Goal: Information Seeking & Learning: Learn about a topic

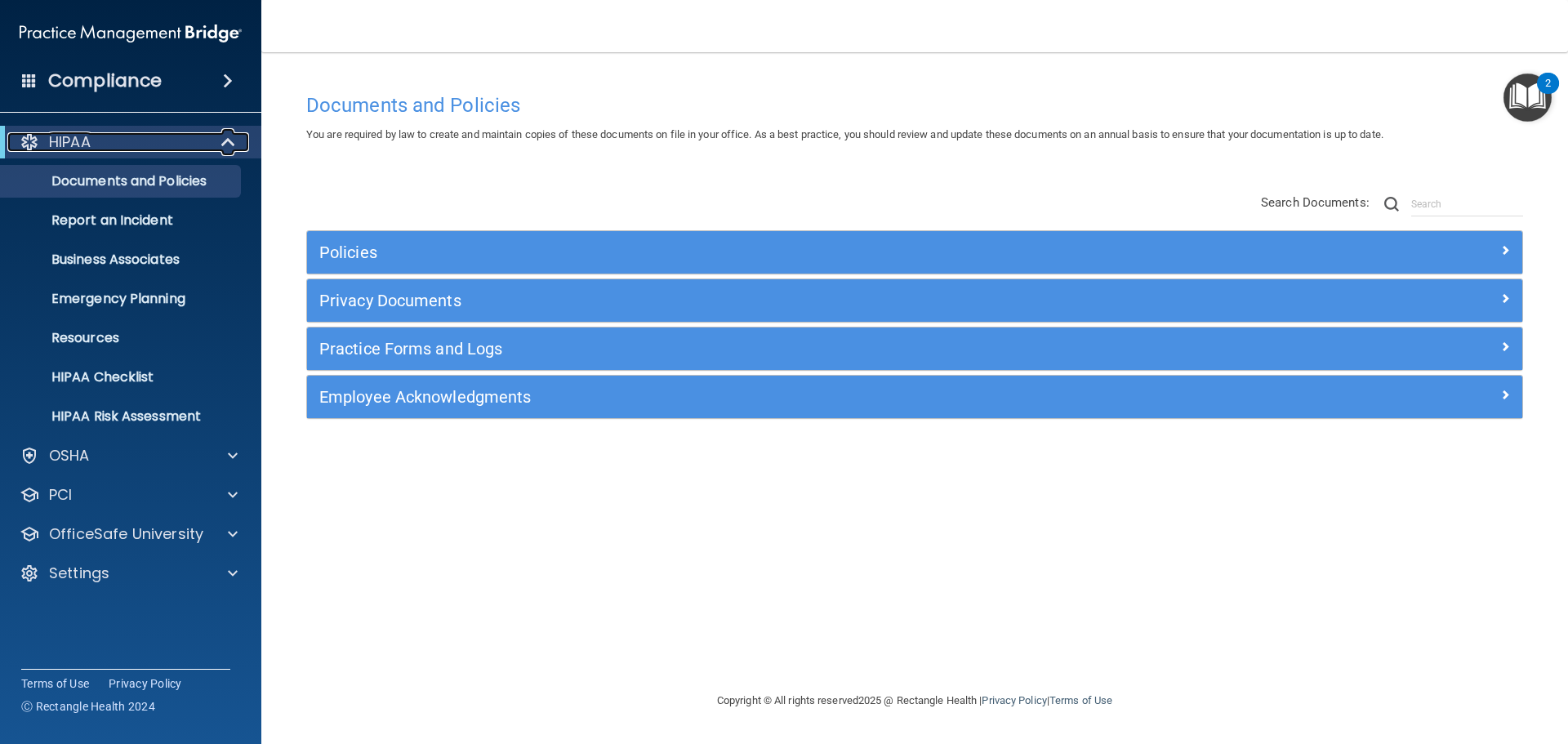
click at [182, 147] on div "HIPAA" at bounding box center [108, 143] width 202 height 20
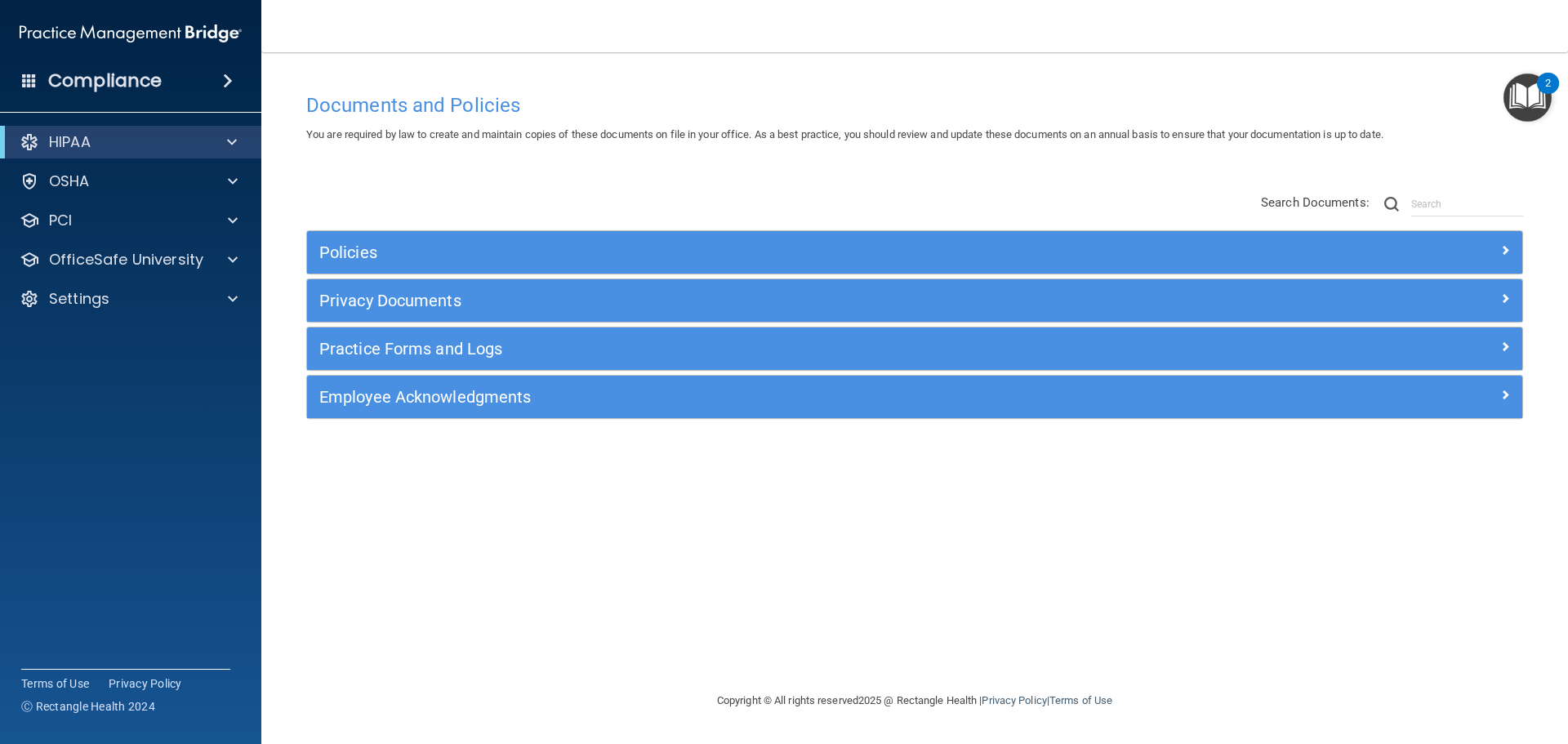
click at [712, 157] on div "Documents and Policies You are required by law to create and maintain copies of…" at bounding box center [915, 388] width 1242 height 606
click at [125, 142] on div "HIPAA" at bounding box center [108, 143] width 202 height 20
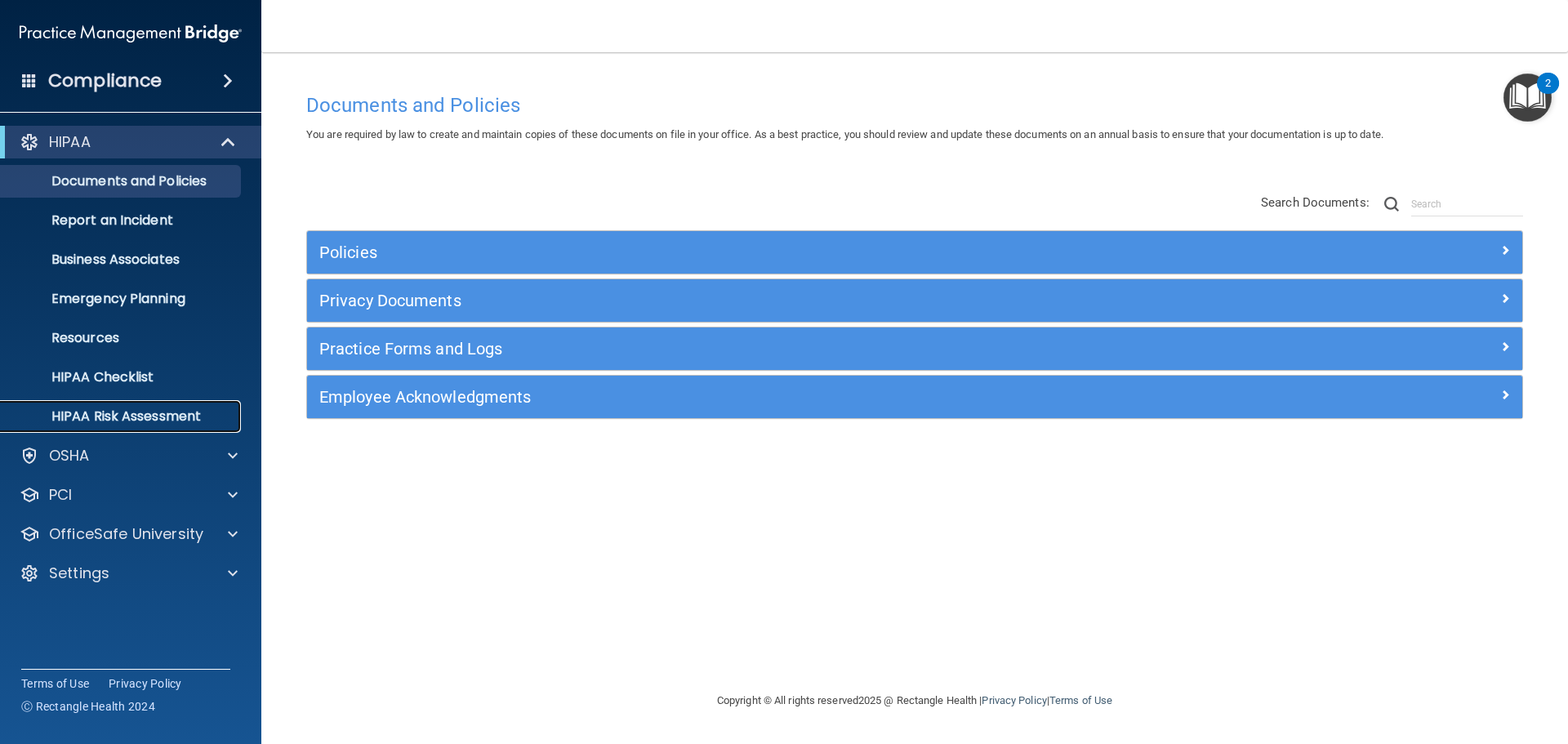
click at [209, 412] on p "HIPAA Risk Assessment" at bounding box center [122, 417] width 223 height 16
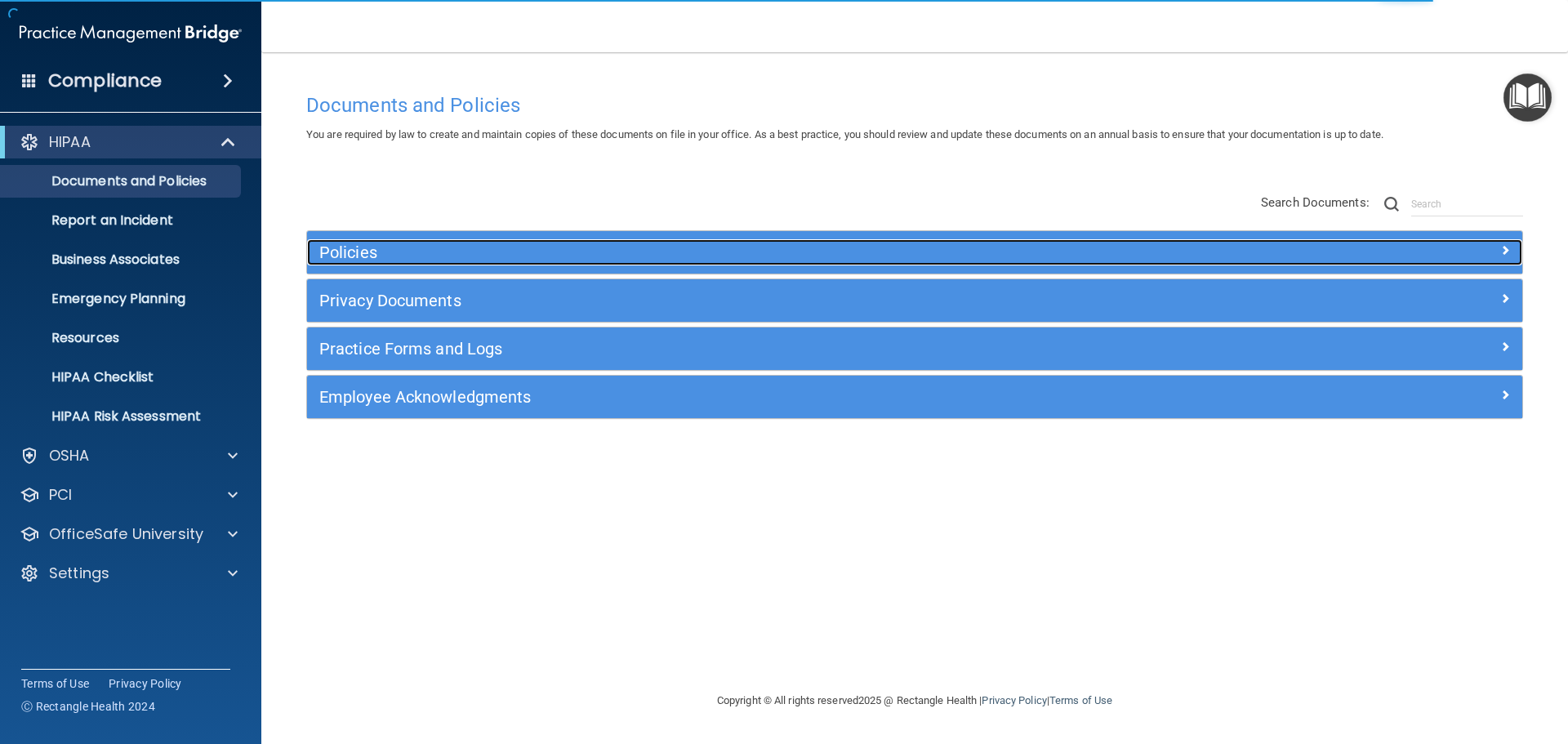
click at [583, 255] on h5 "Policies" at bounding box center [763, 253] width 887 height 18
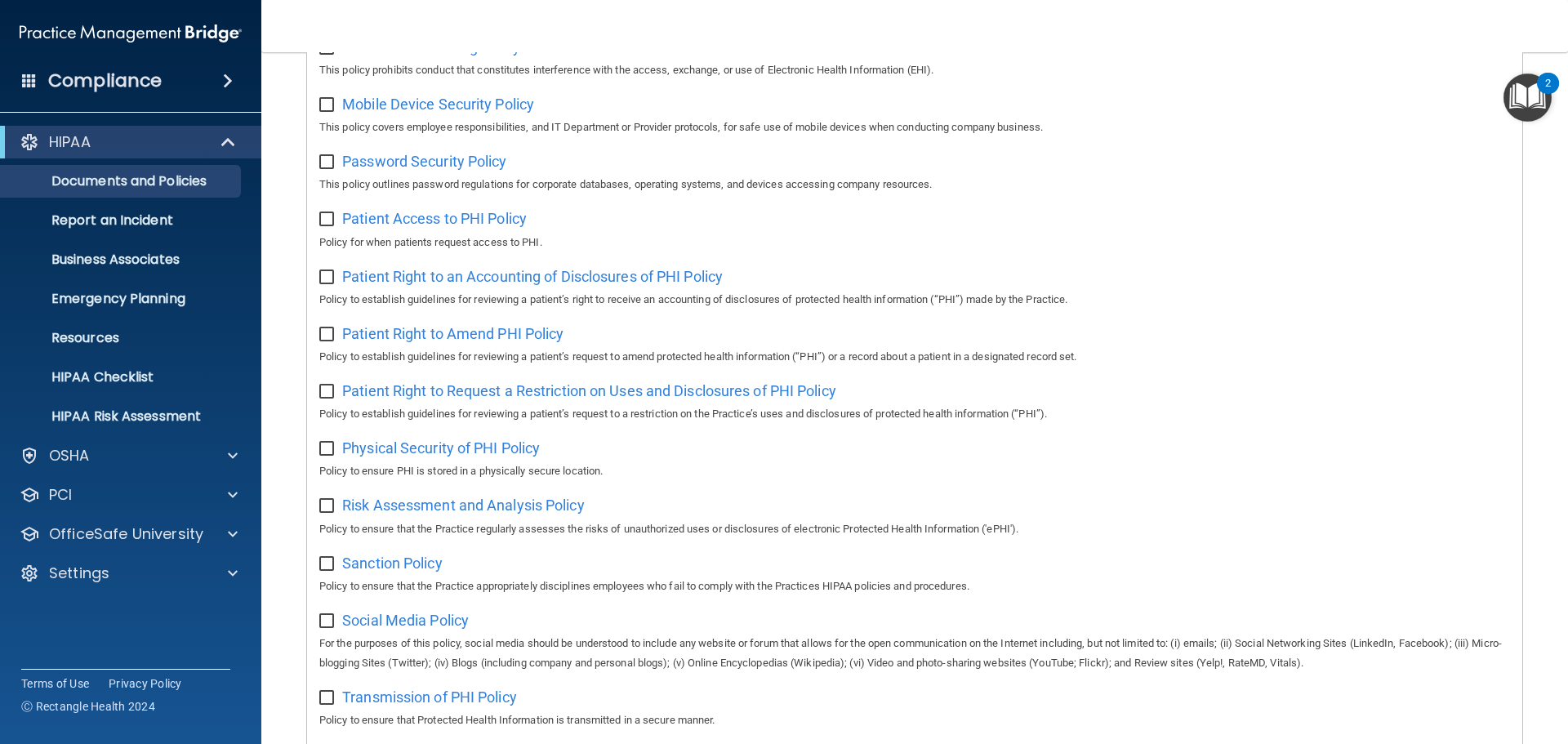
scroll to position [735, 0]
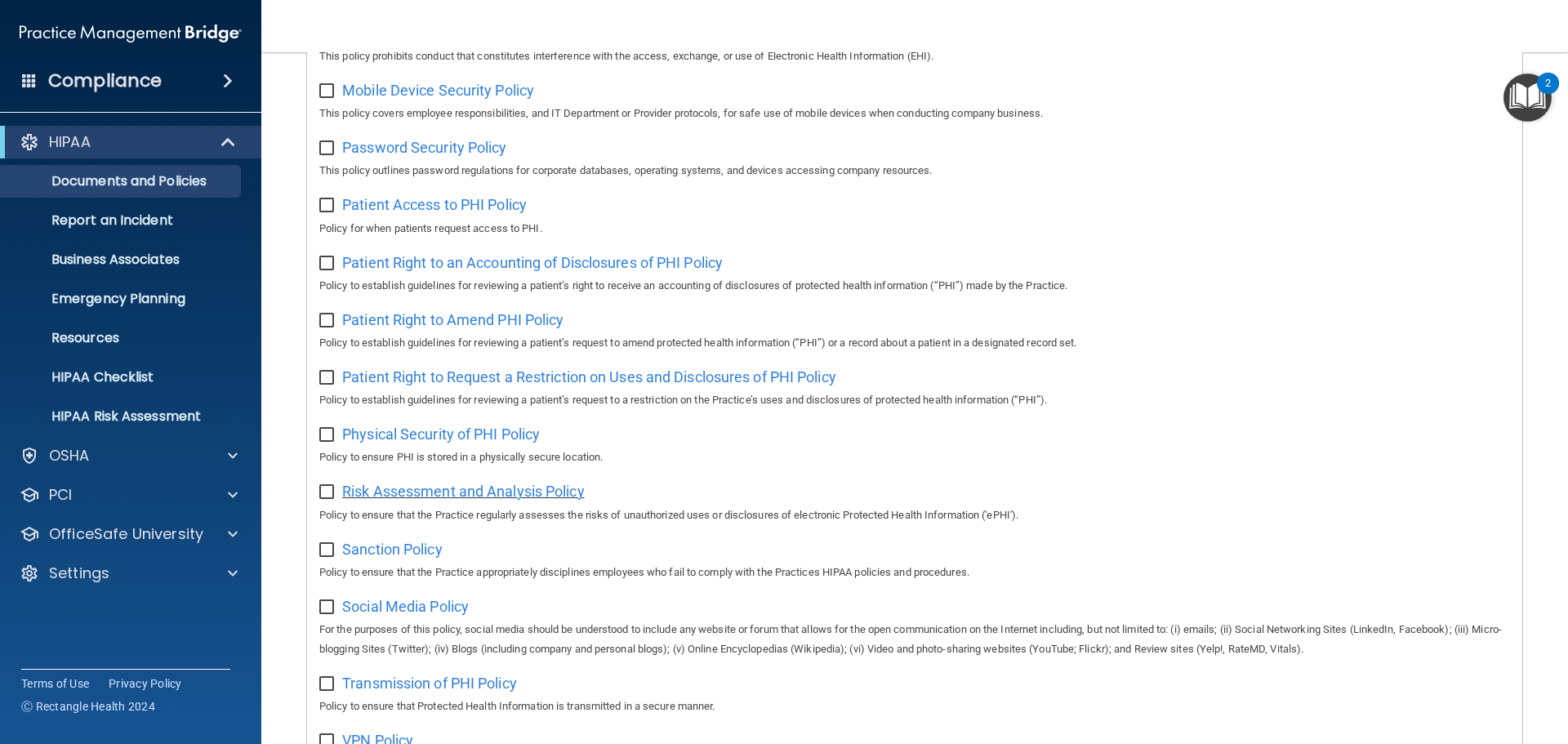
click at [528, 500] on span "Risk Assessment and Analysis Policy" at bounding box center [463, 491] width 243 height 17
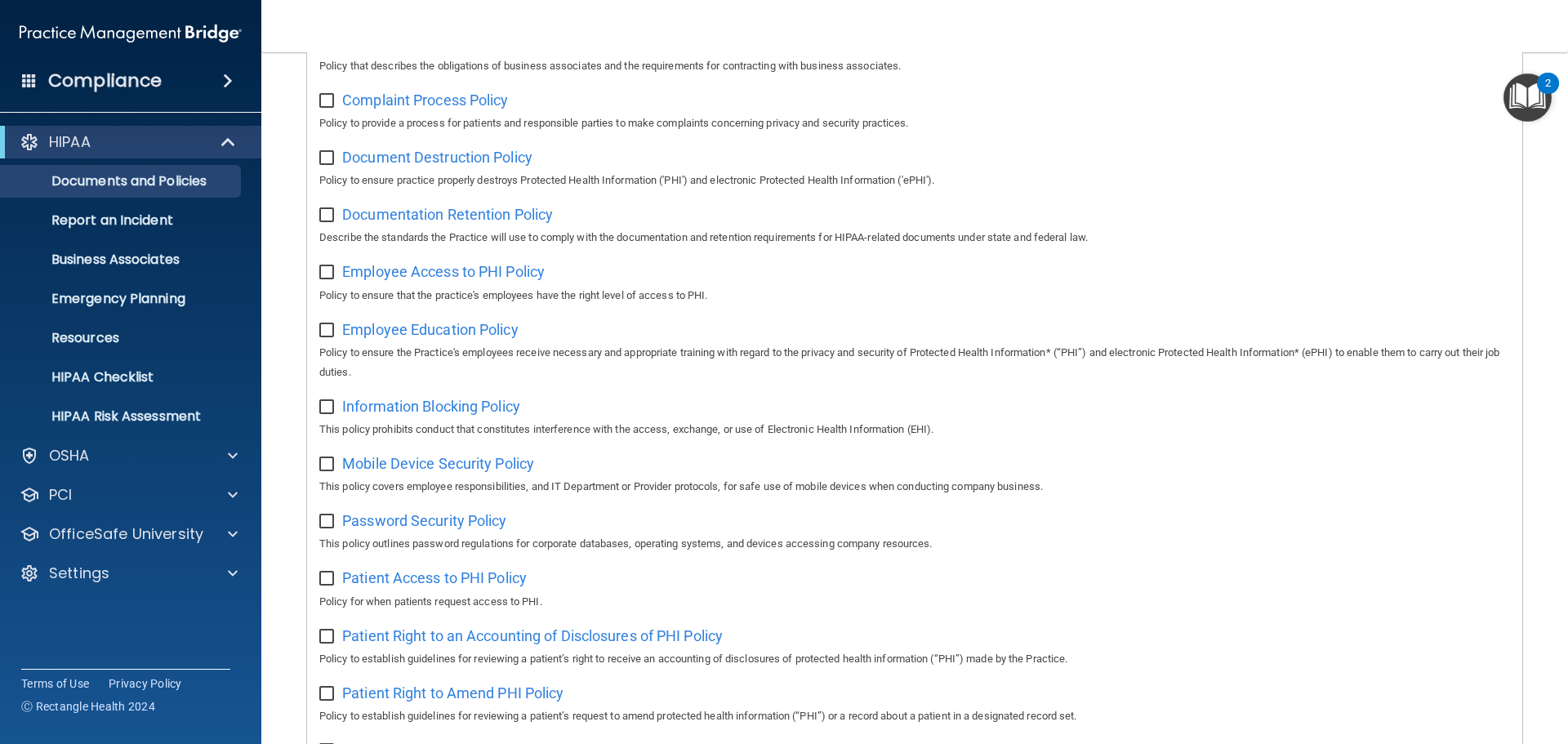
scroll to position [0, 0]
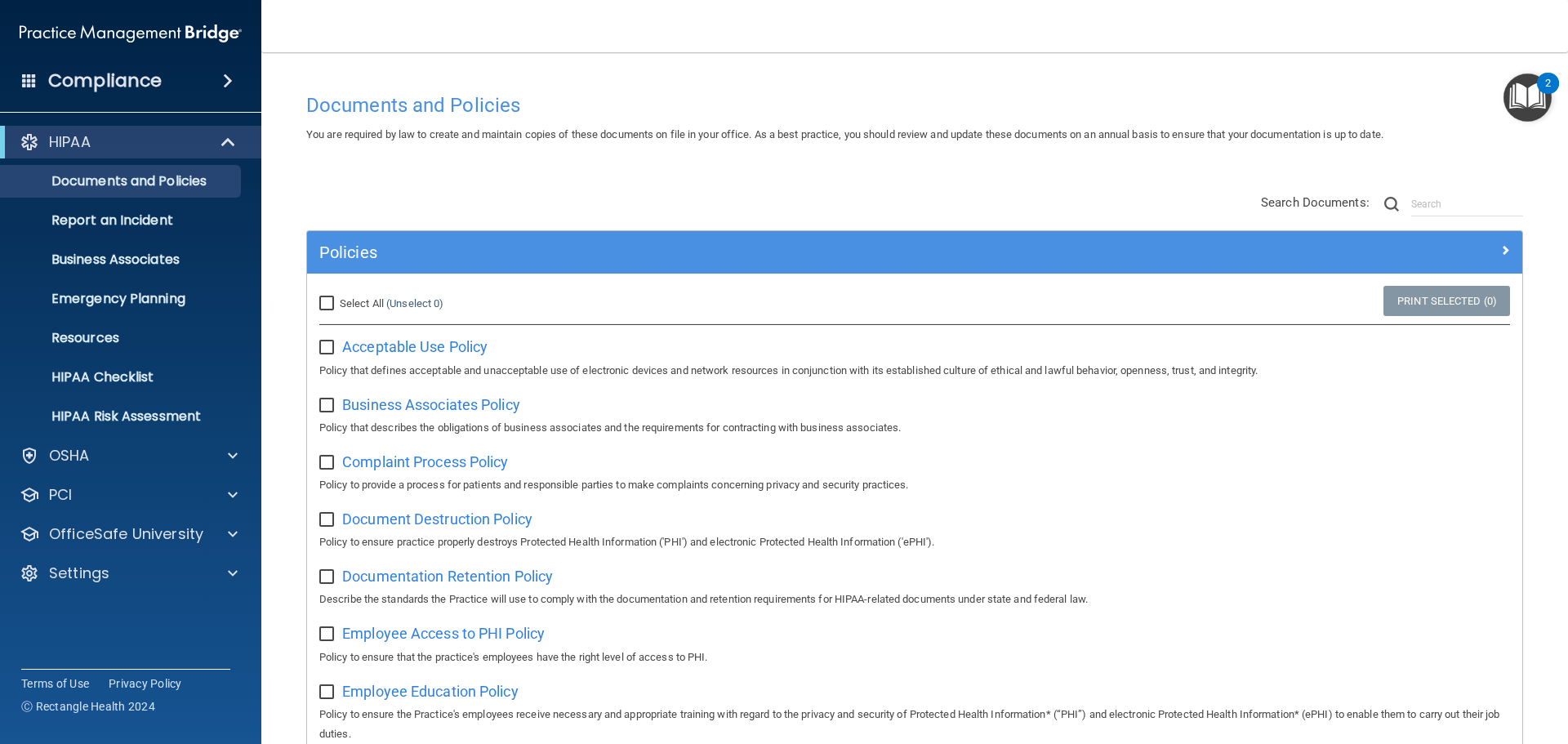
click at [325, 352] on input "checkbox" at bounding box center [329, 348] width 19 height 13
click at [324, 343] on input "checkbox" at bounding box center [329, 348] width 19 height 13
checkbox input "false"
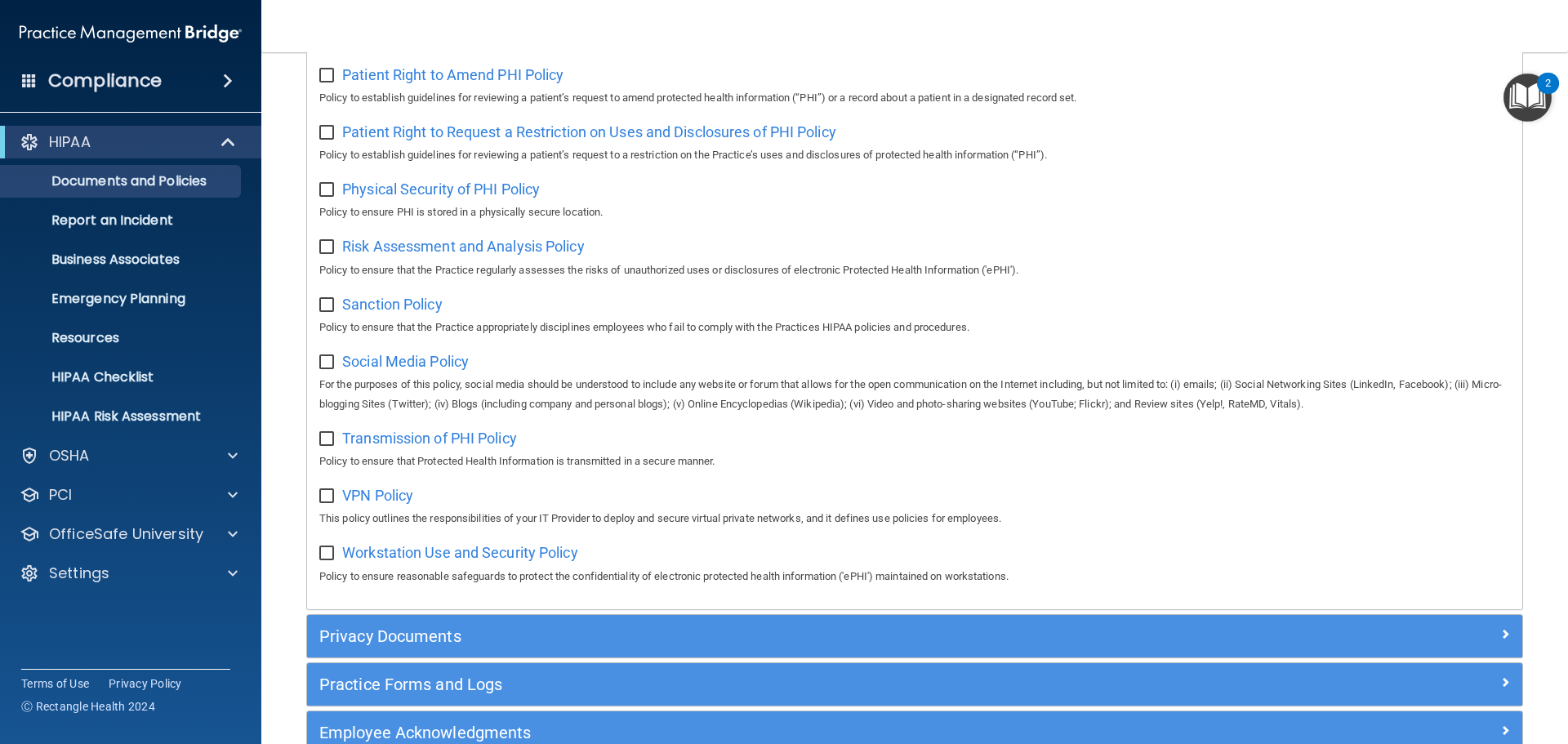
scroll to position [898, 0]
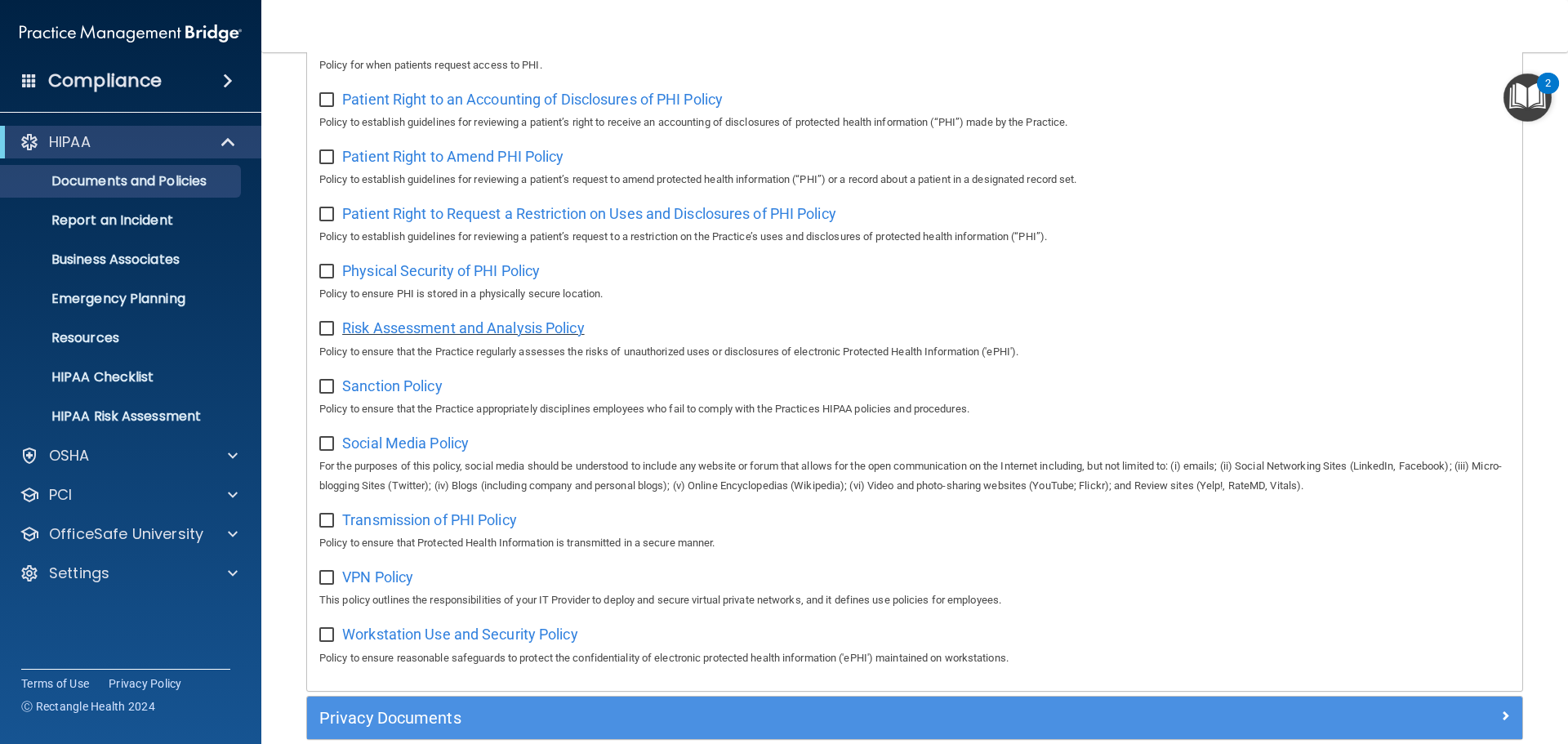
click at [488, 336] on span "Risk Assessment and Analysis Policy" at bounding box center [463, 328] width 243 height 17
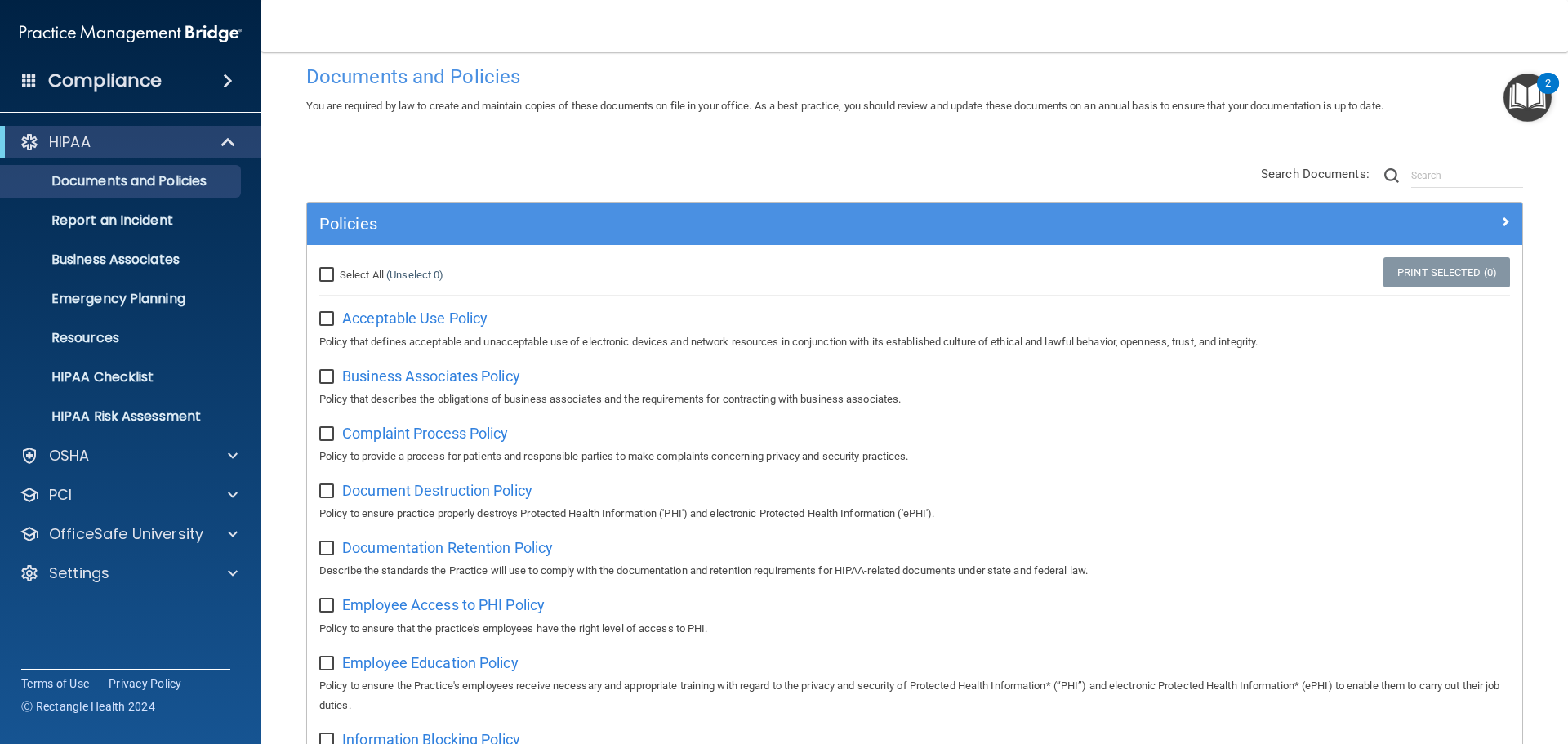
scroll to position [0, 0]
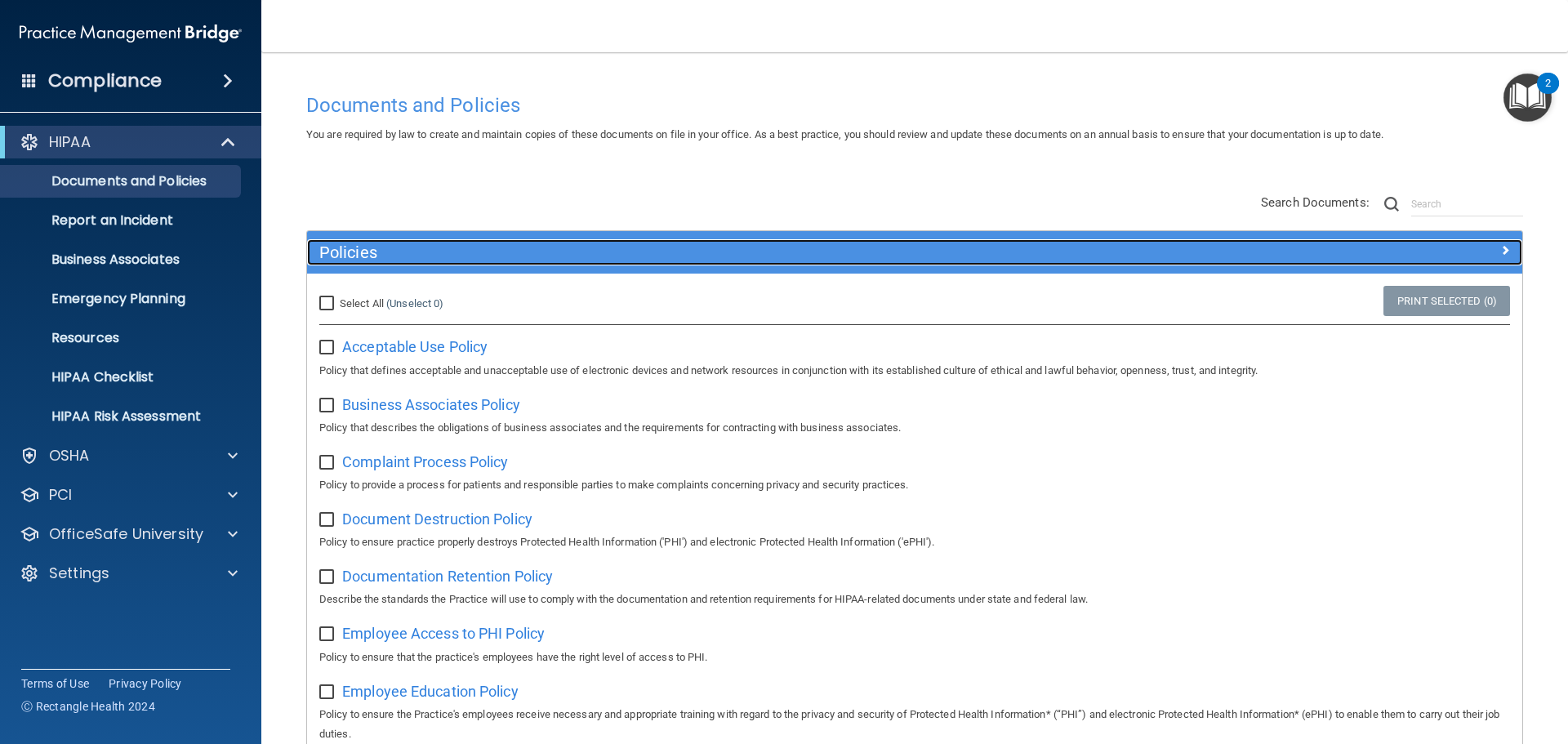
click at [1486, 249] on div at bounding box center [1370, 249] width 303 height 20
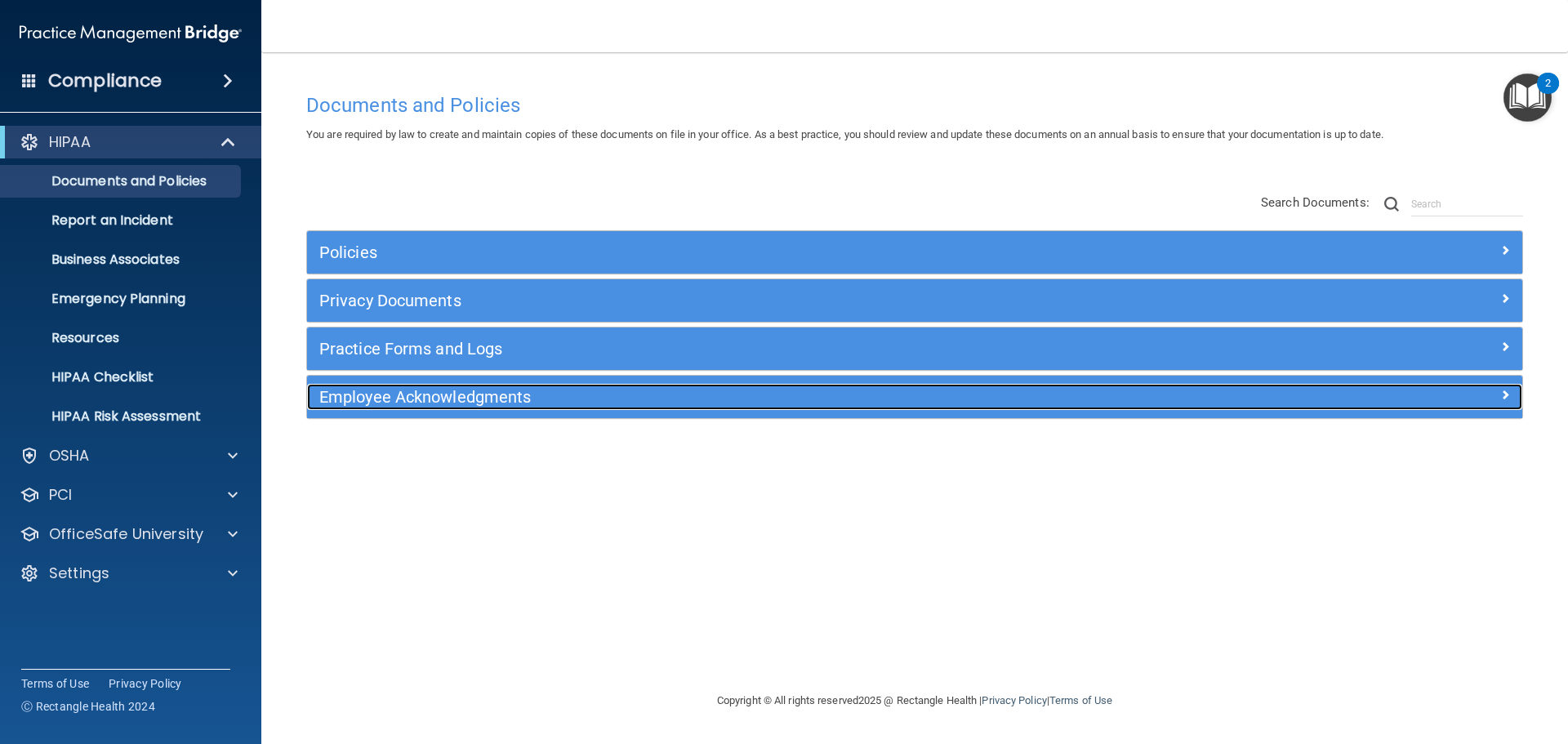
click at [690, 400] on h5 "Employee Acknowledgments" at bounding box center [763, 397] width 887 height 18
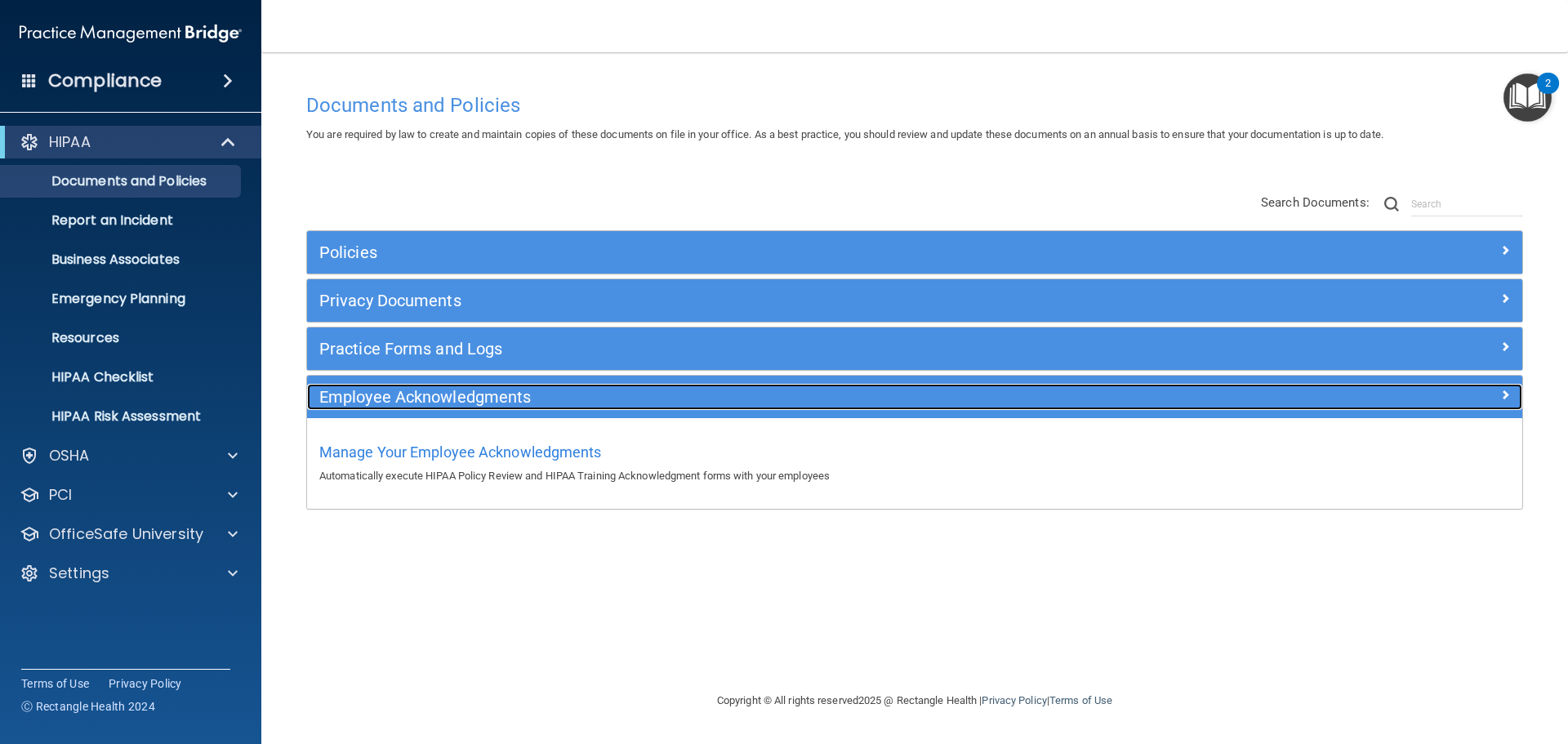
click at [602, 402] on h5 "Employee Acknowledgments" at bounding box center [763, 397] width 887 height 18
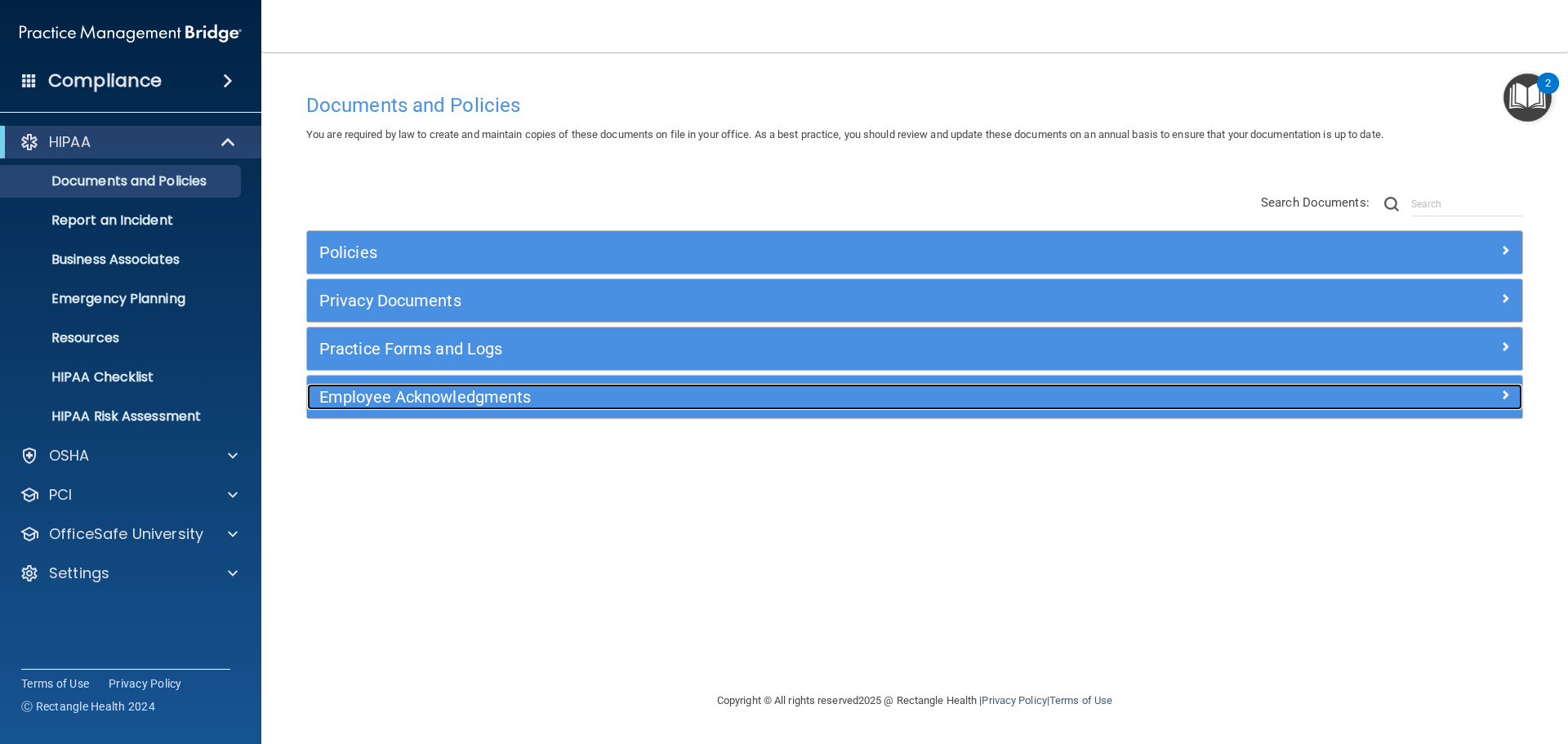
click at [602, 402] on h5 "Employee Acknowledgments" at bounding box center [763, 397] width 887 height 18
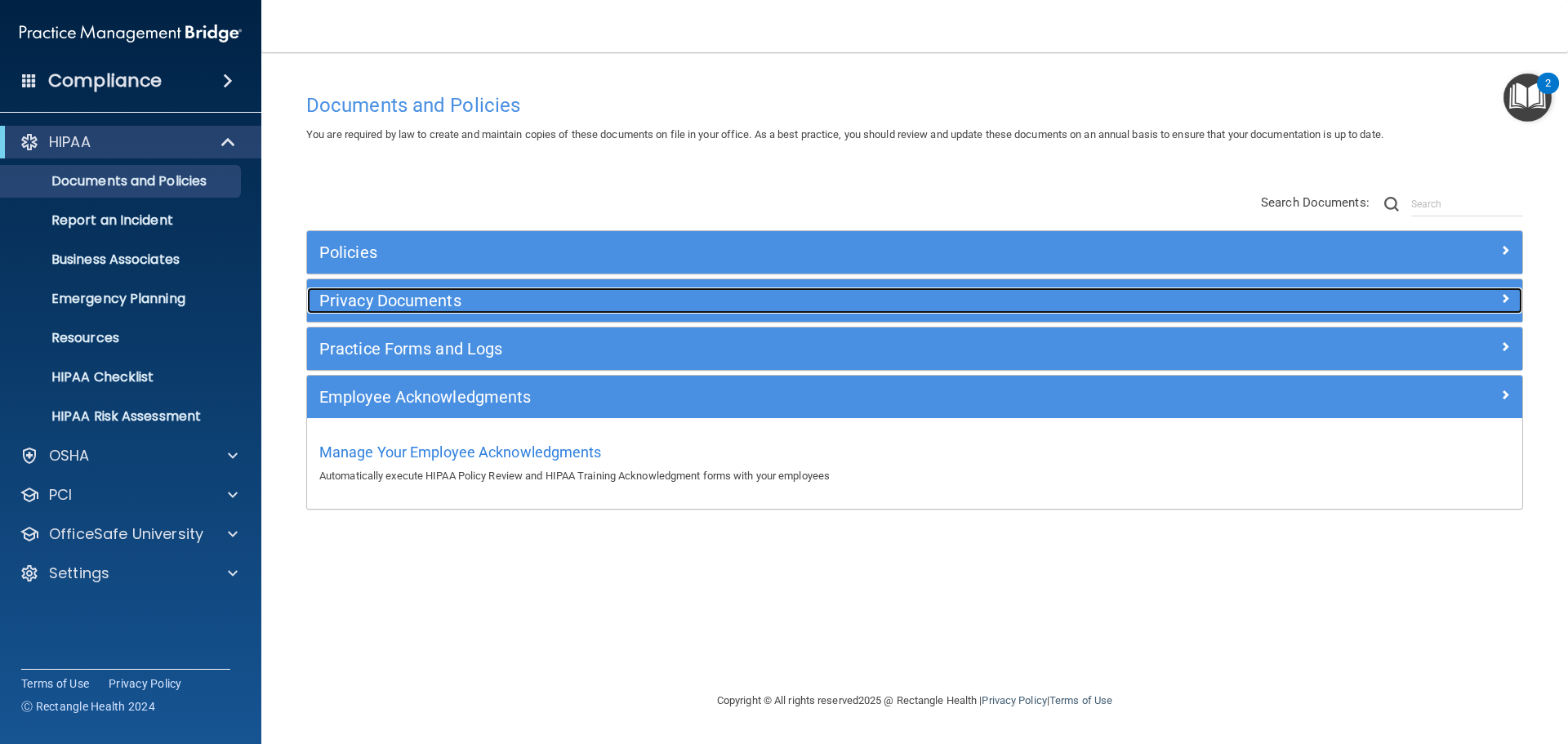
click at [508, 299] on h5 "Privacy Documents" at bounding box center [763, 301] width 887 height 18
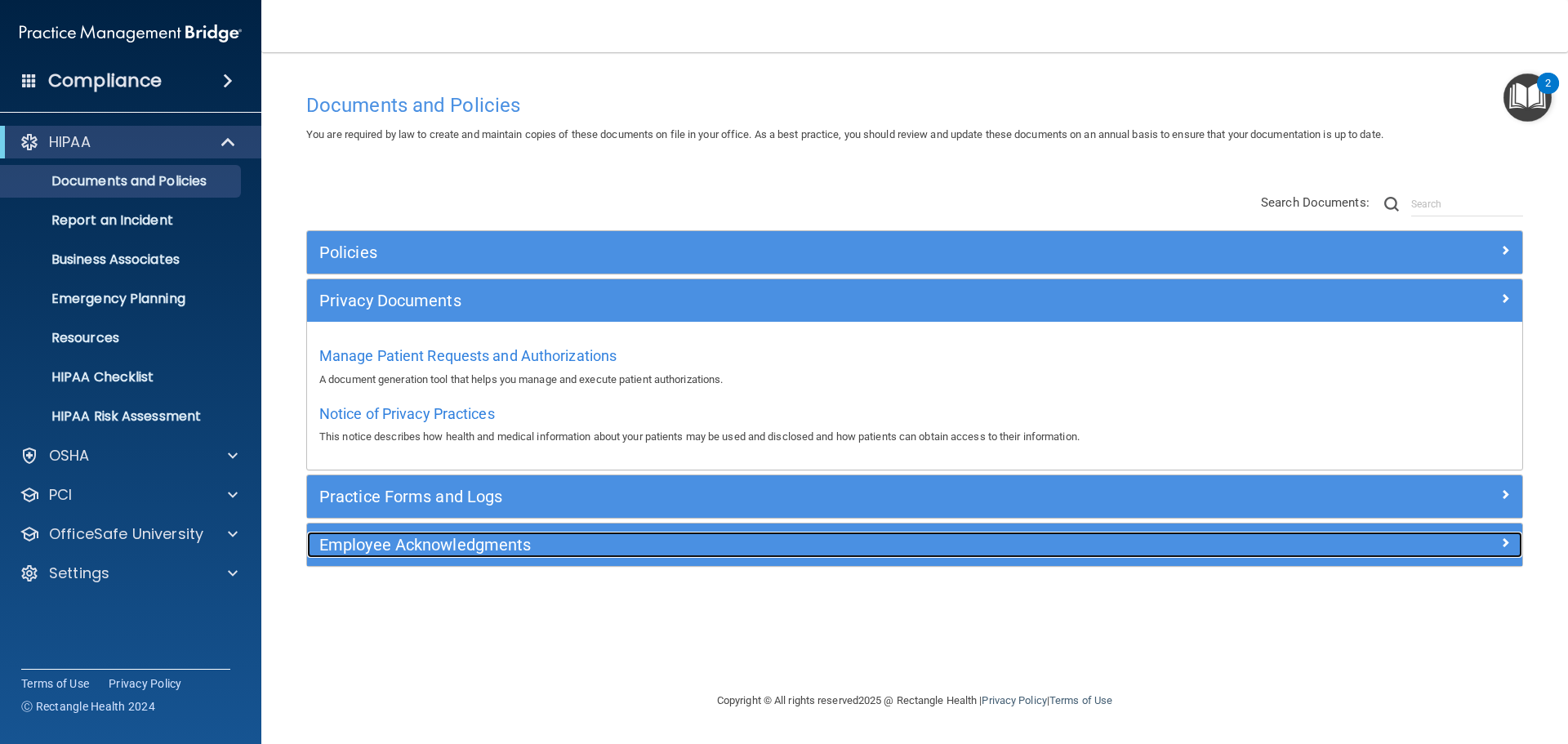
click at [506, 534] on div "Employee Acknowledgments" at bounding box center [762, 544] width 911 height 26
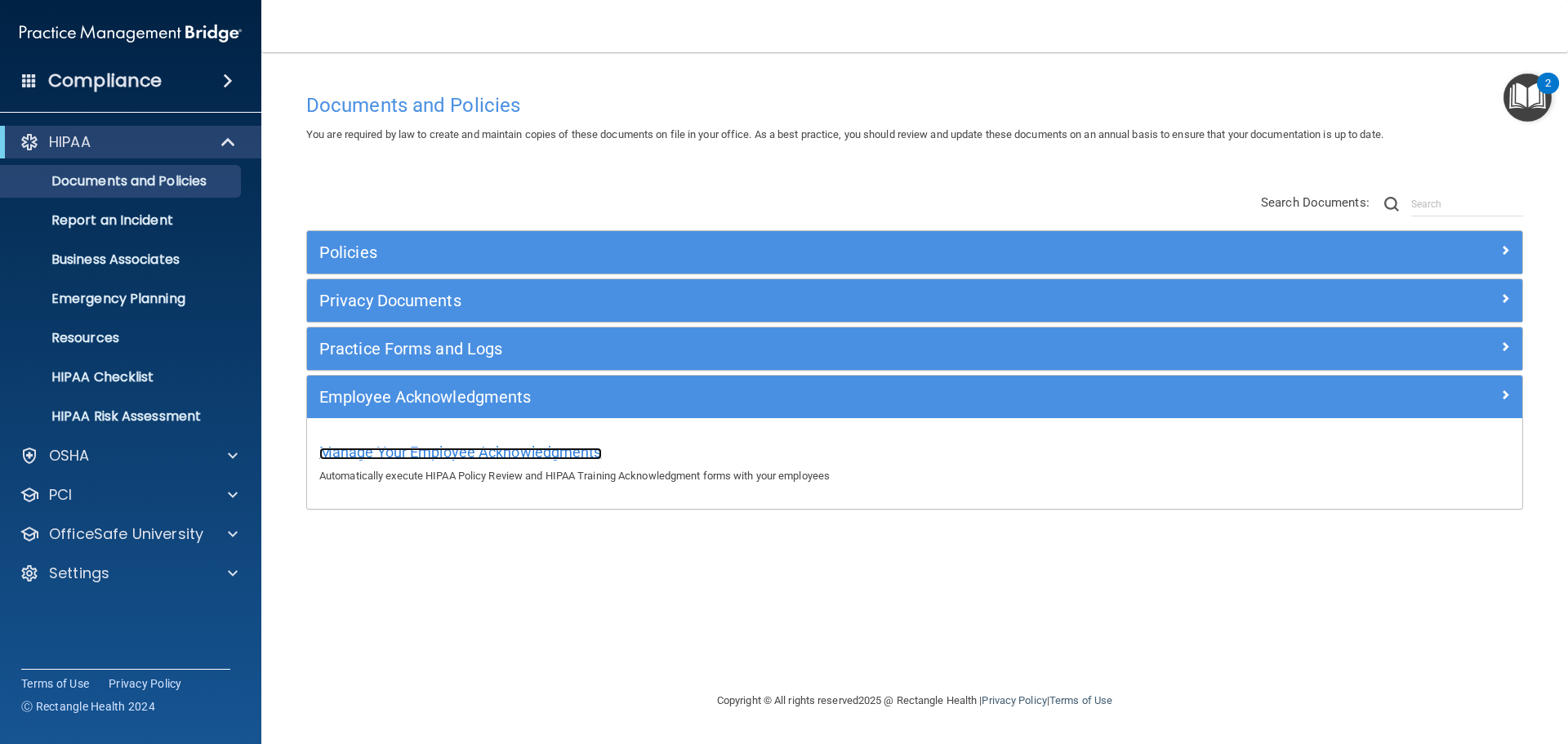
click at [494, 445] on span "Manage Your Employee Acknowledgments" at bounding box center [461, 451] width 283 height 17
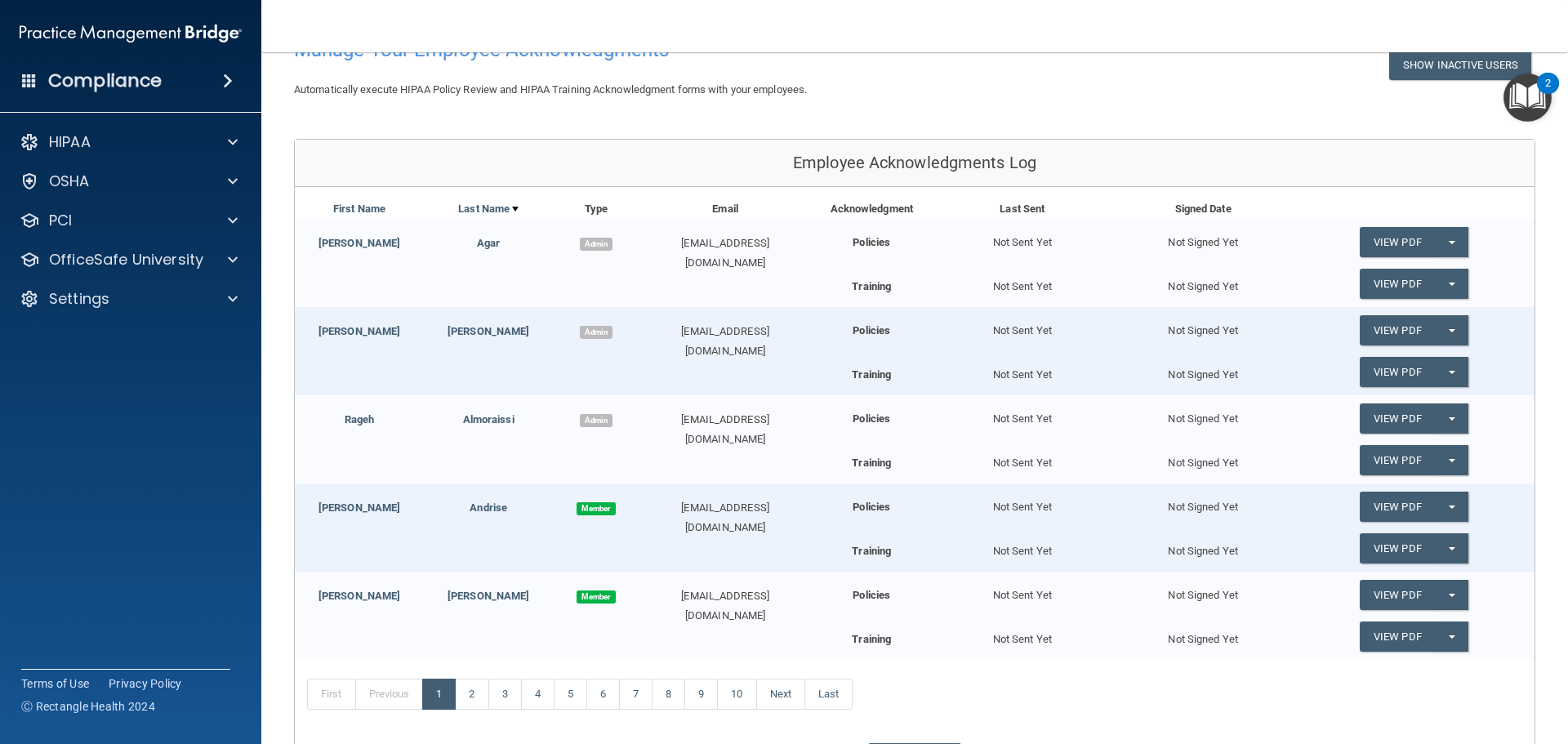
scroll to position [82, 0]
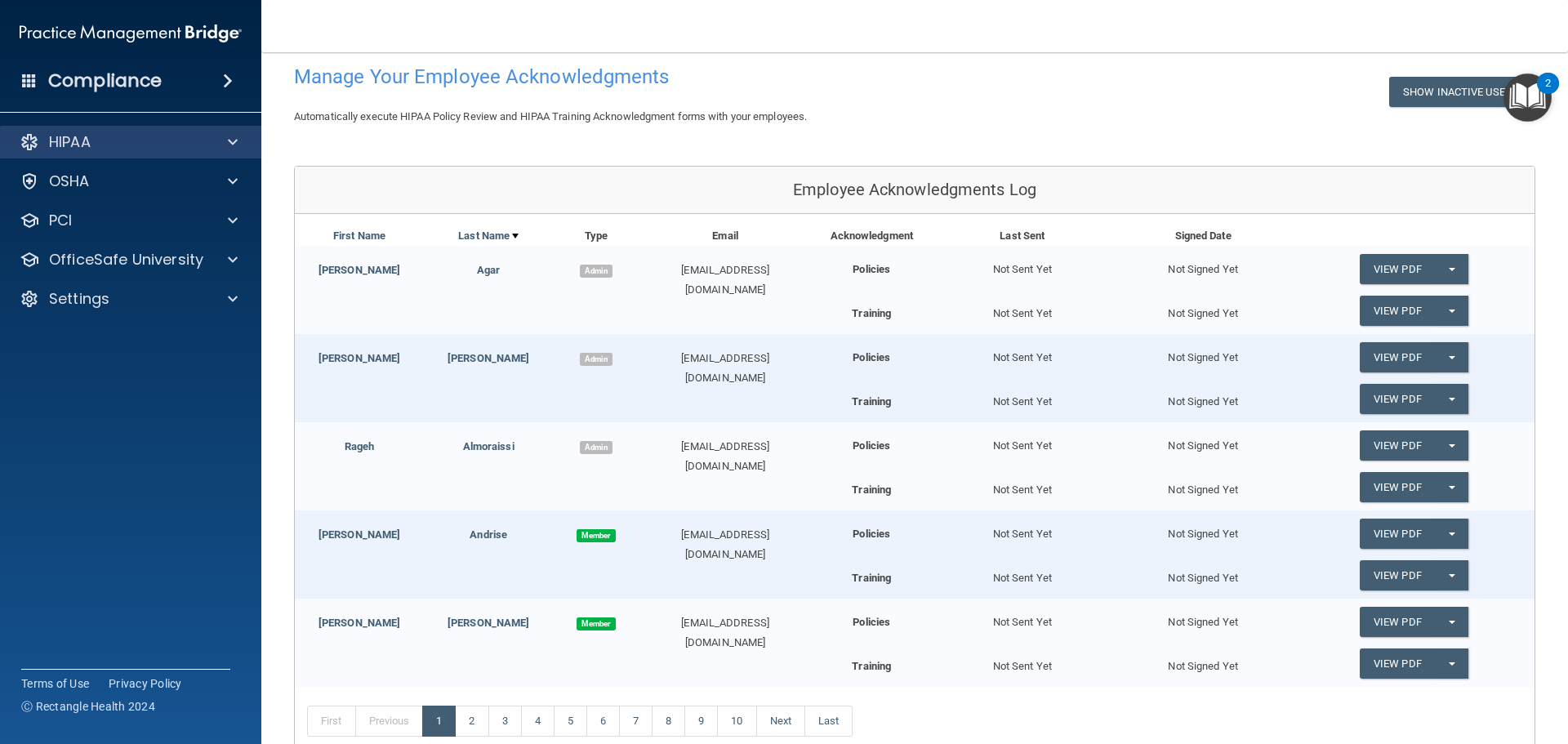
click at [233, 155] on div "HIPAA" at bounding box center [131, 142] width 263 height 33
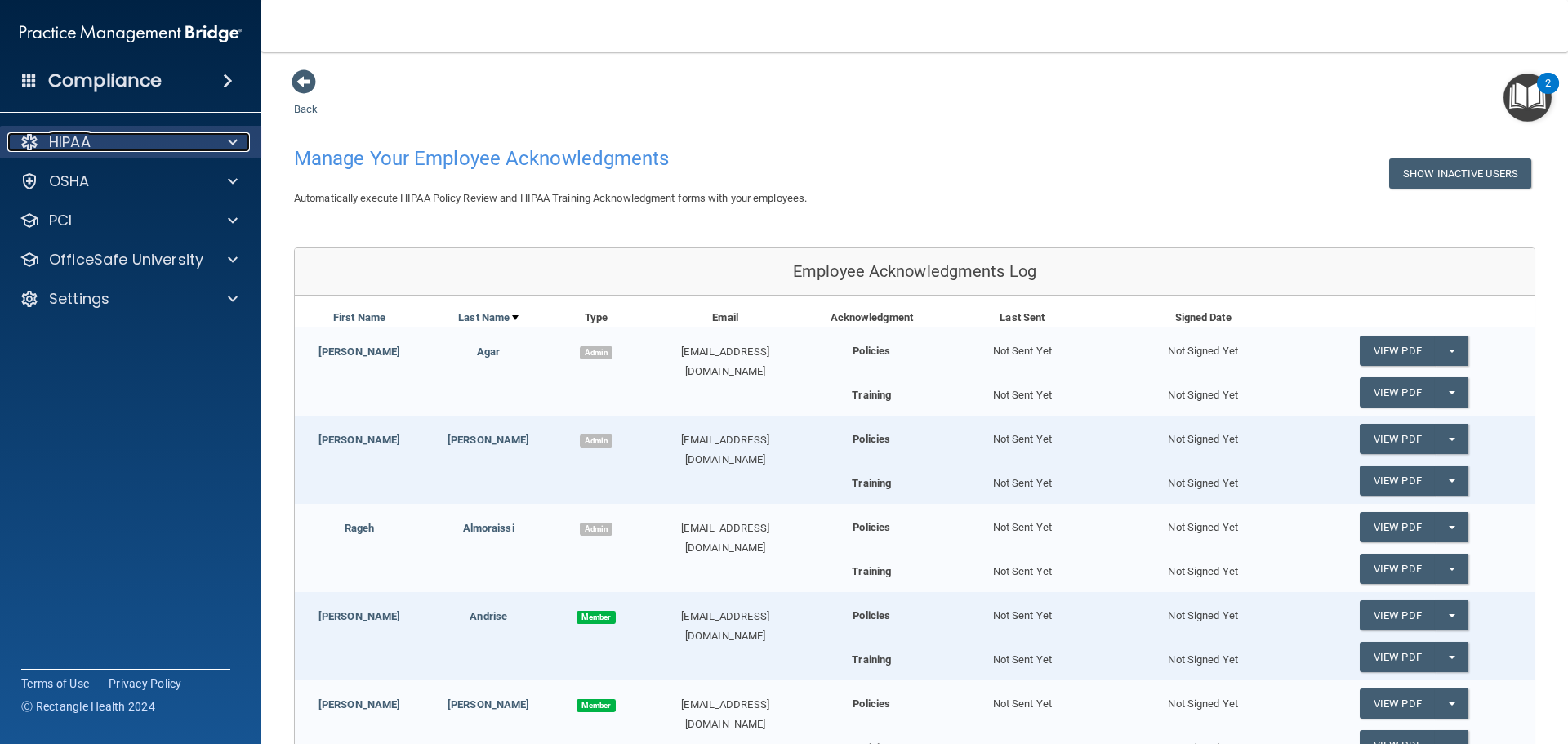
click at [231, 142] on span at bounding box center [233, 143] width 10 height 20
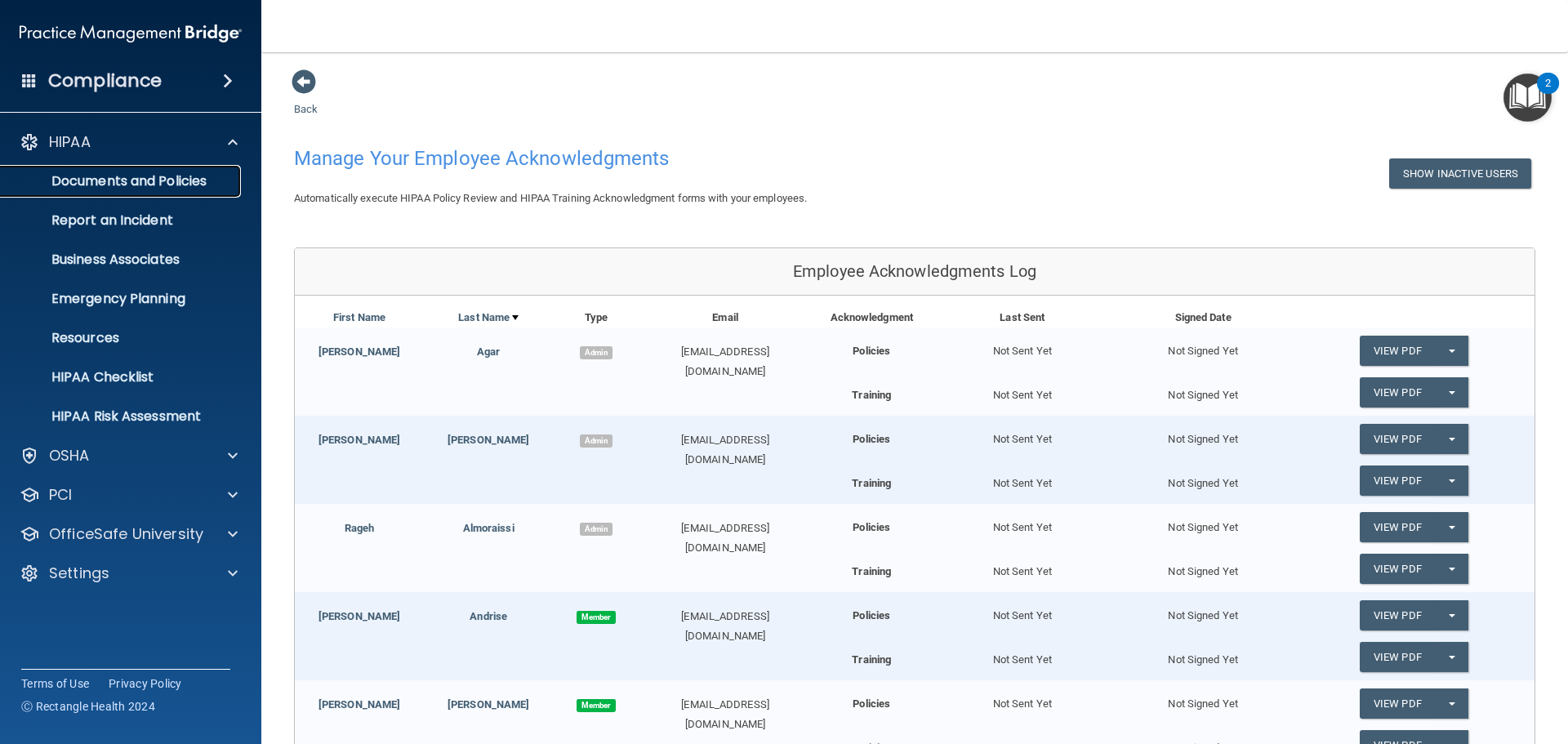
click at [190, 185] on p "Documents and Policies" at bounding box center [122, 182] width 223 height 16
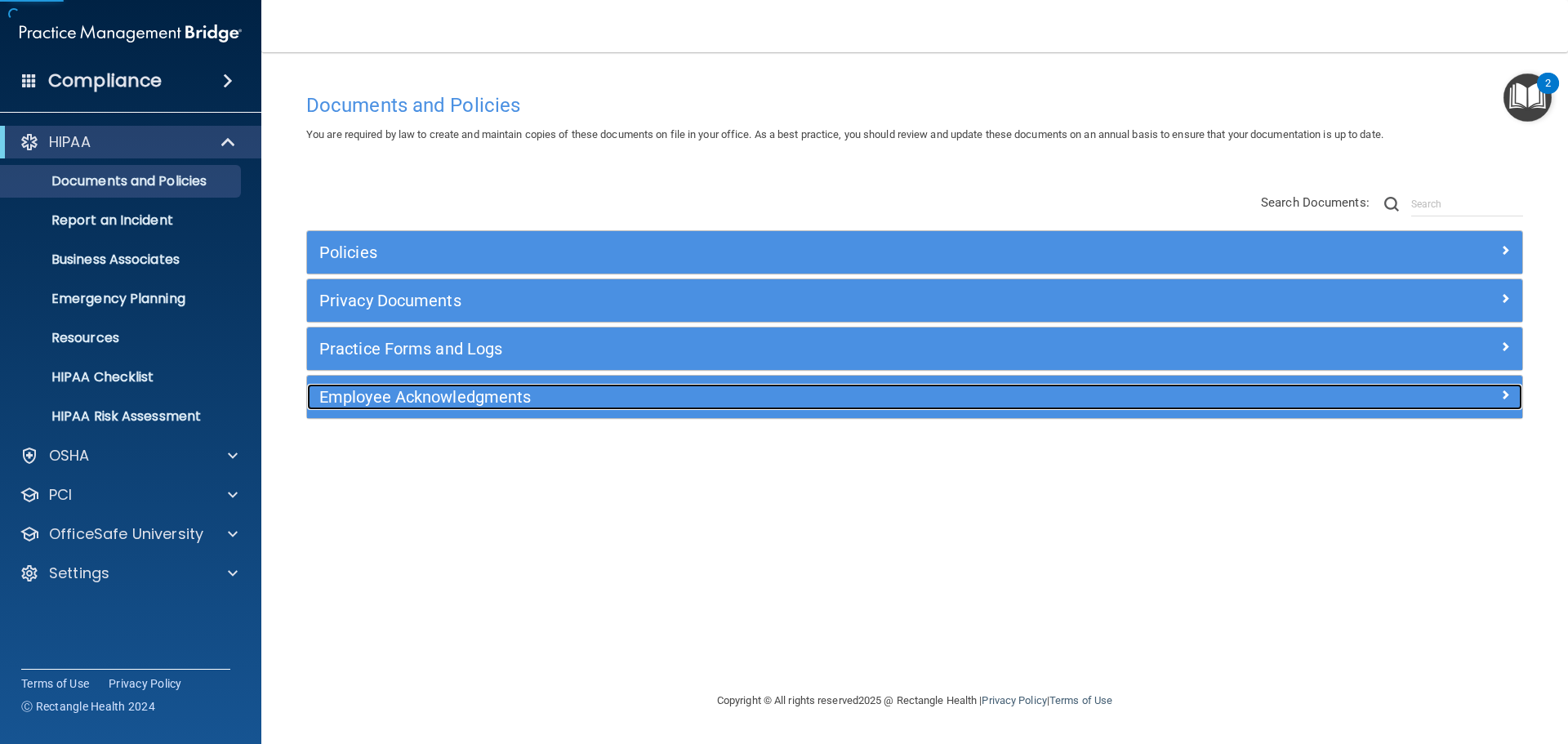
click at [569, 407] on div "Employee Acknowledgments" at bounding box center [762, 397] width 911 height 26
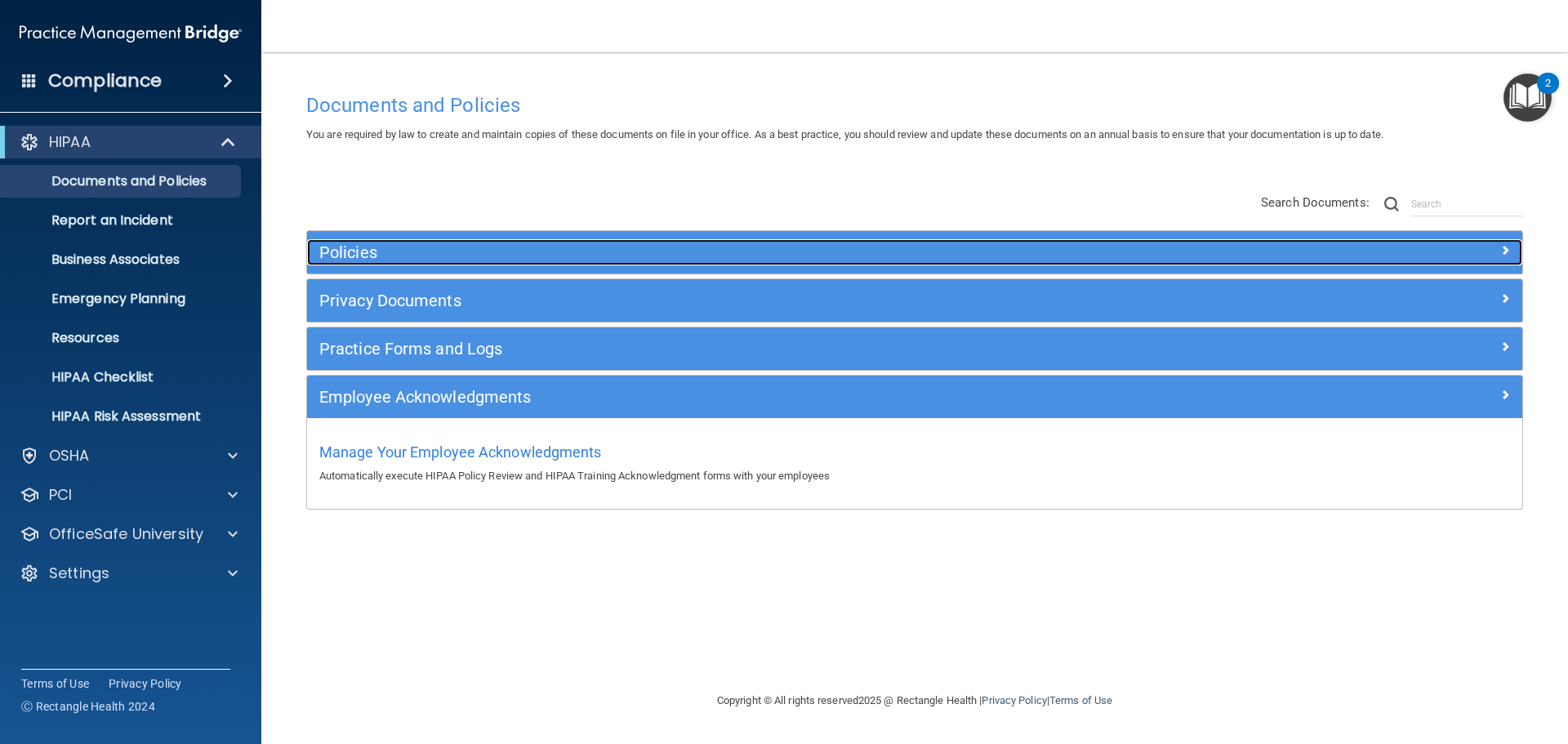
click at [512, 255] on h5 "Policies" at bounding box center [763, 253] width 887 height 18
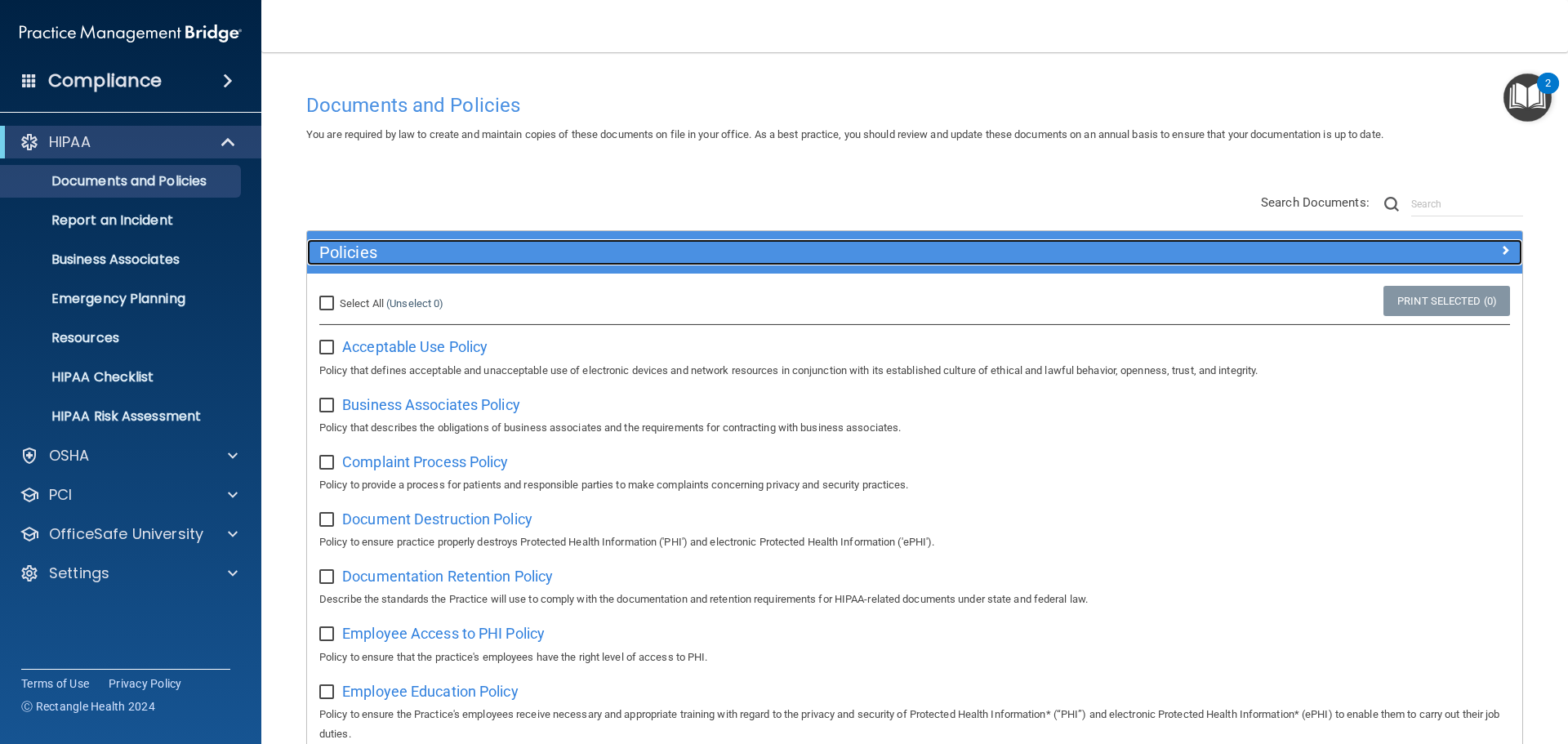
click at [588, 246] on h5 "Policies" at bounding box center [763, 253] width 887 height 18
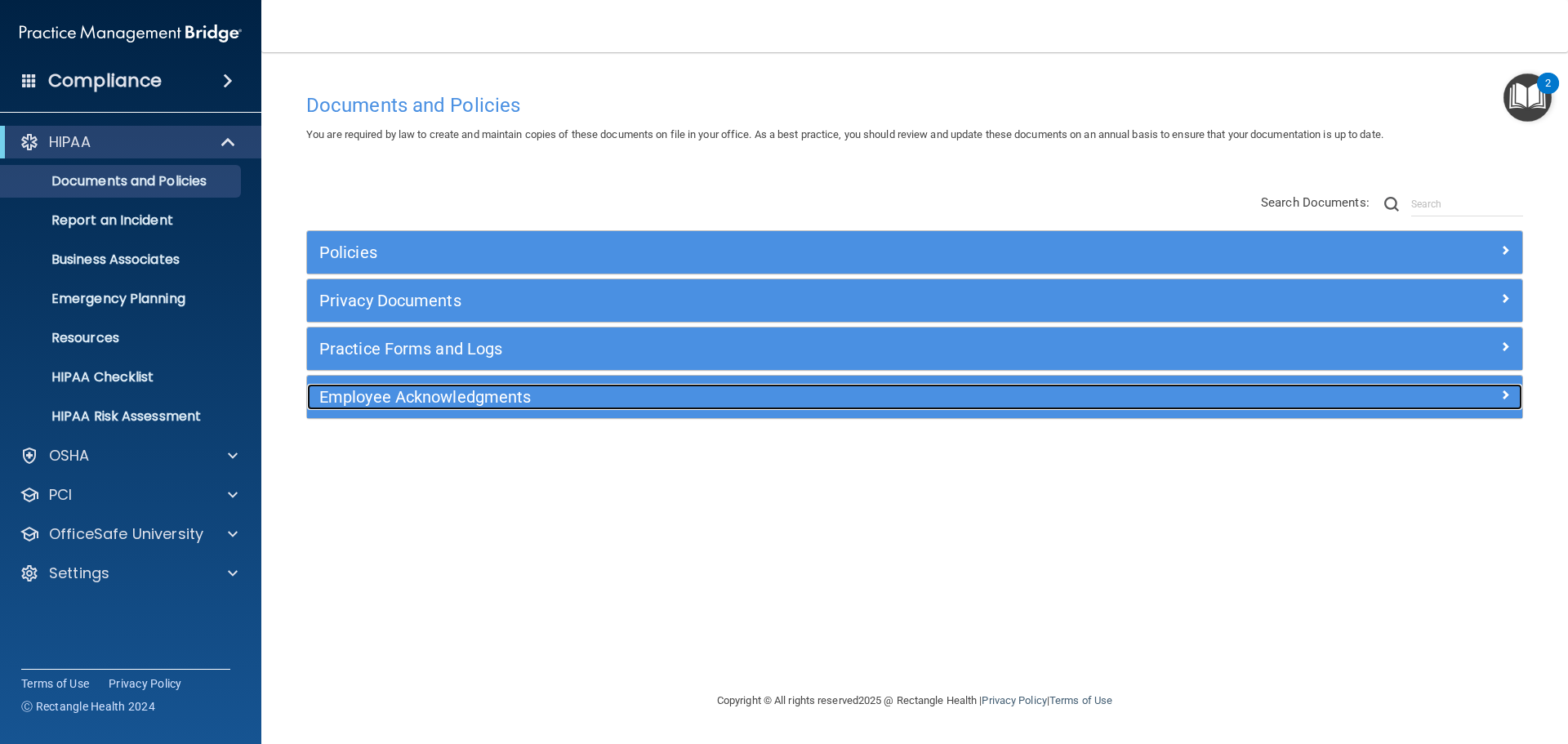
click at [620, 390] on h5 "Employee Acknowledgments" at bounding box center [763, 397] width 887 height 18
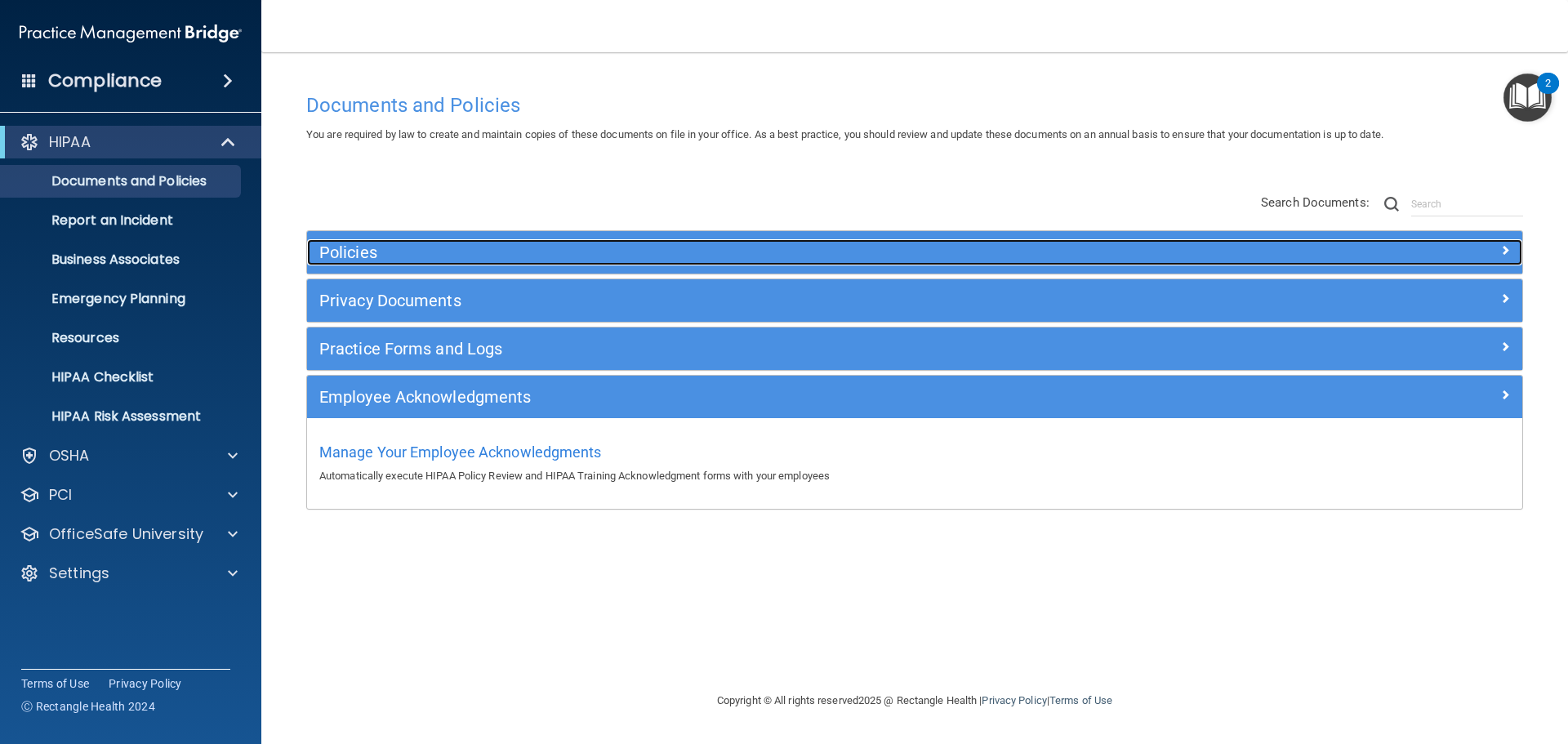
click at [441, 239] on div "Policies" at bounding box center [762, 252] width 911 height 26
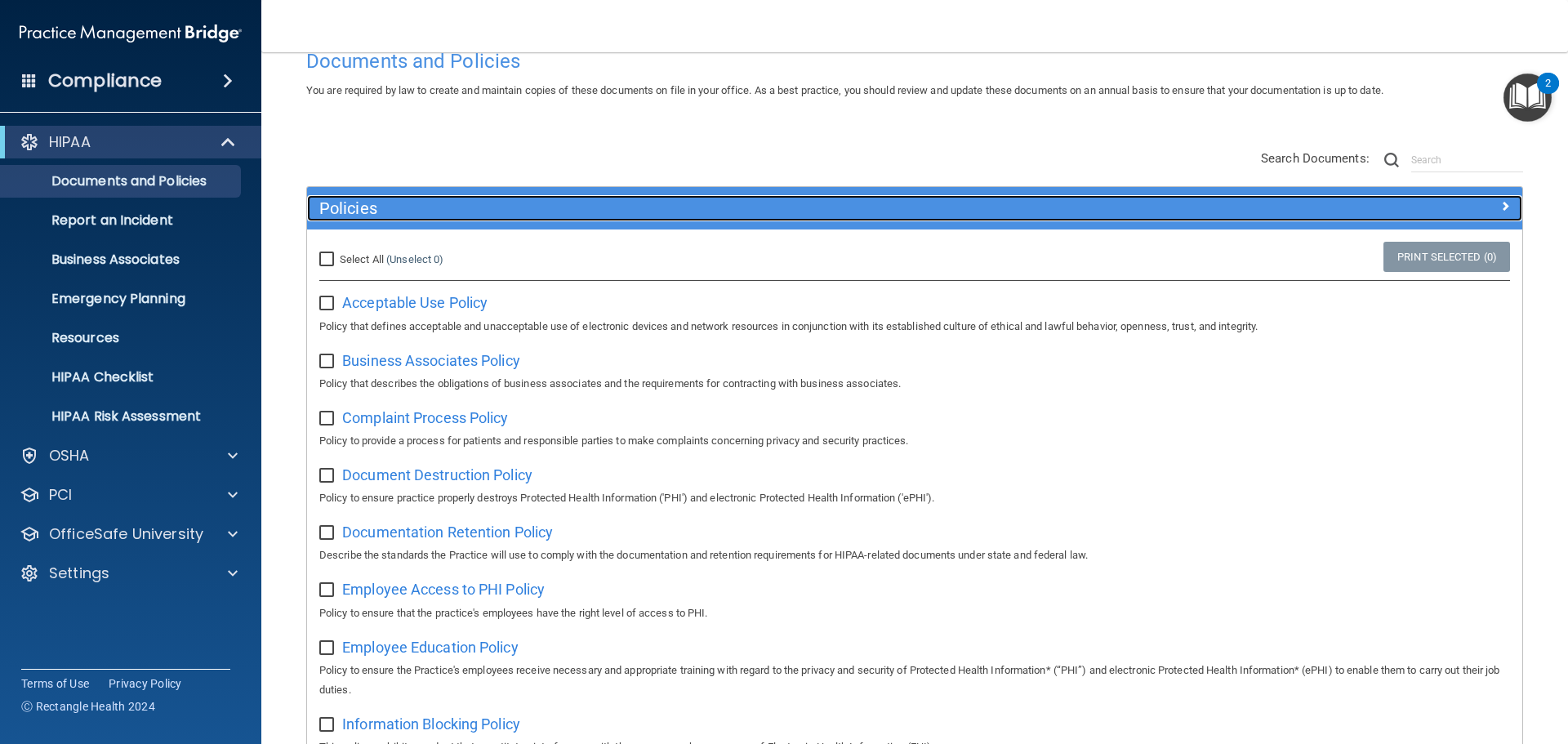
scroll to position [82, 0]
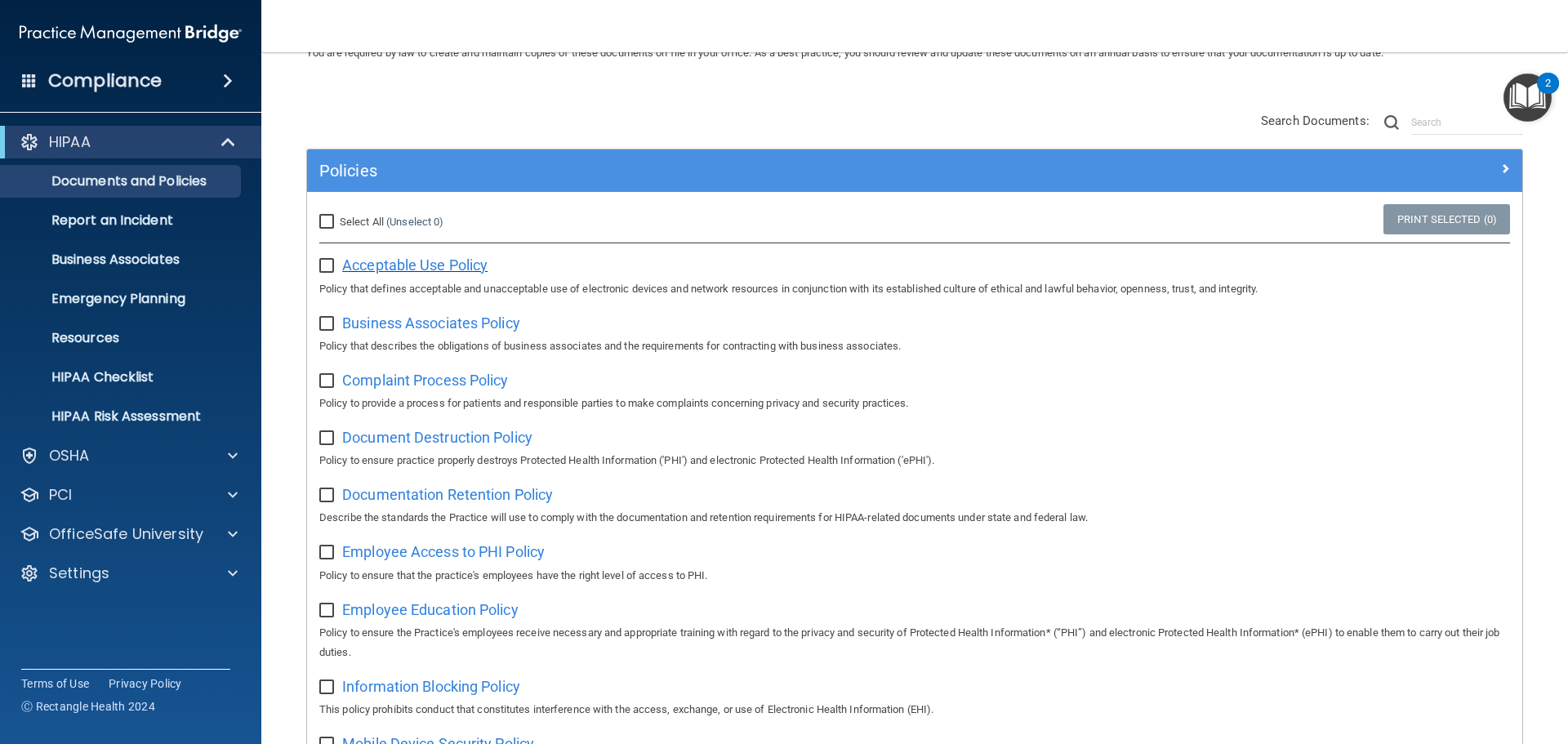
click at [412, 267] on span "Acceptable Use Policy" at bounding box center [415, 264] width 145 height 17
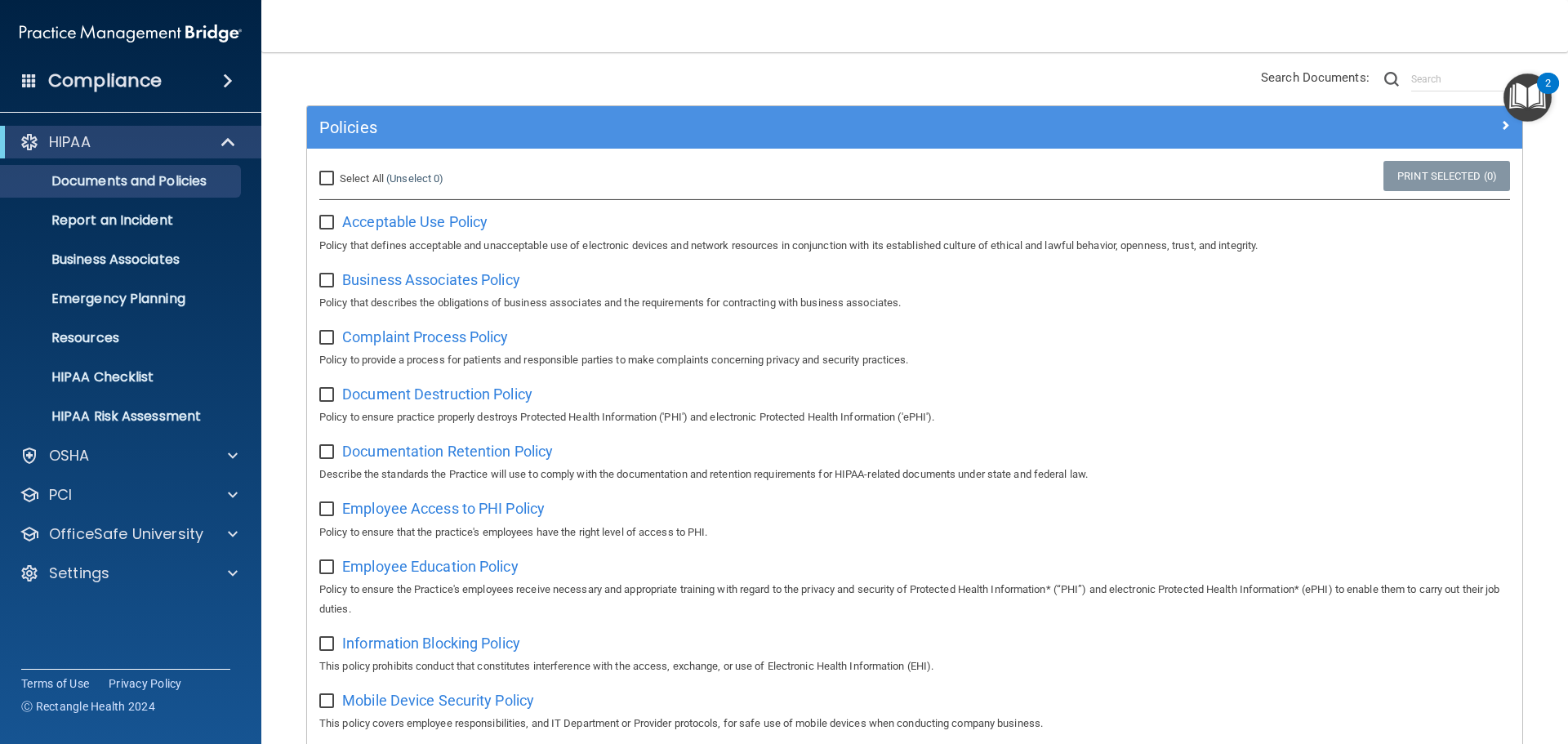
scroll to position [164, 0]
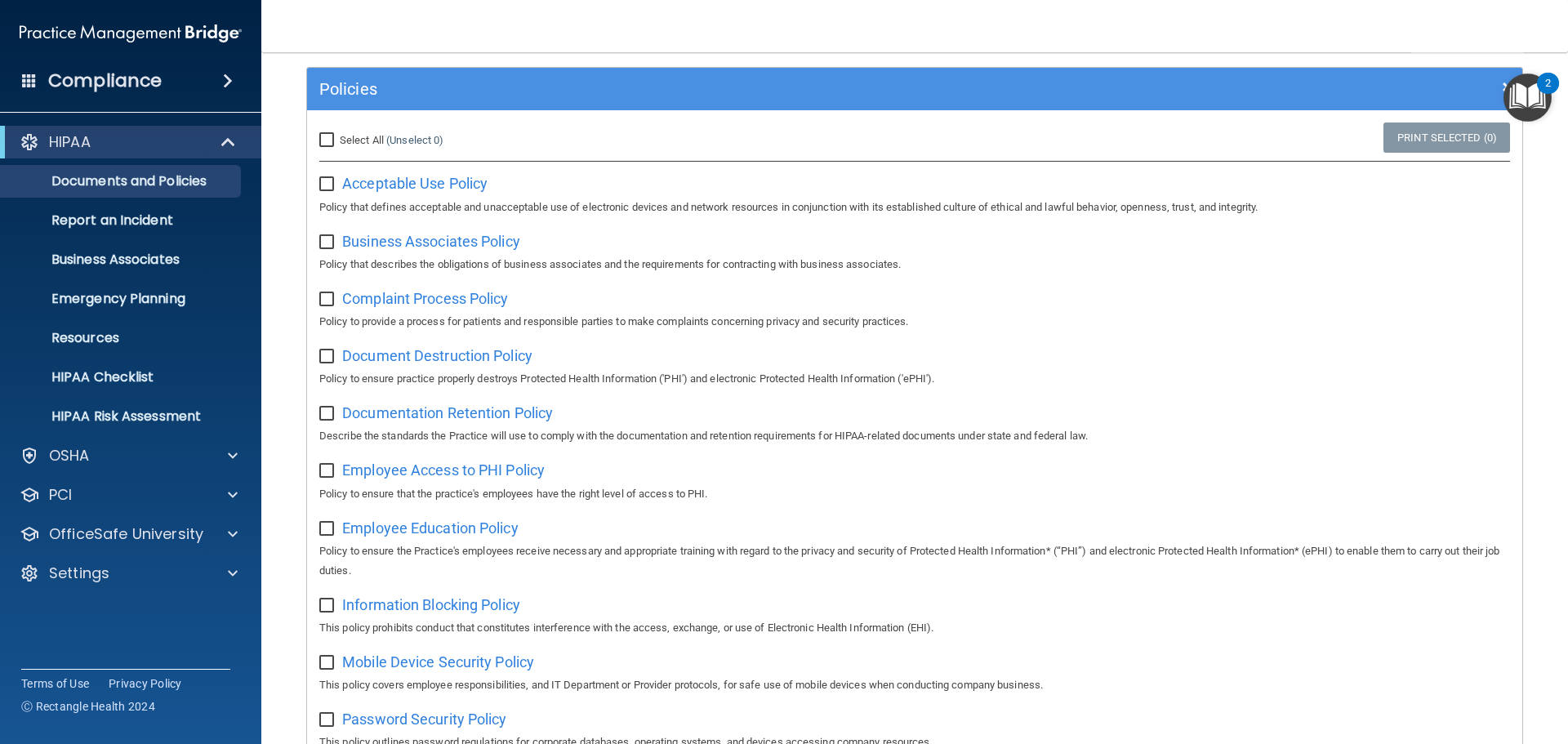
click at [612, 104] on div "Policies" at bounding box center [915, 89] width 1216 height 43
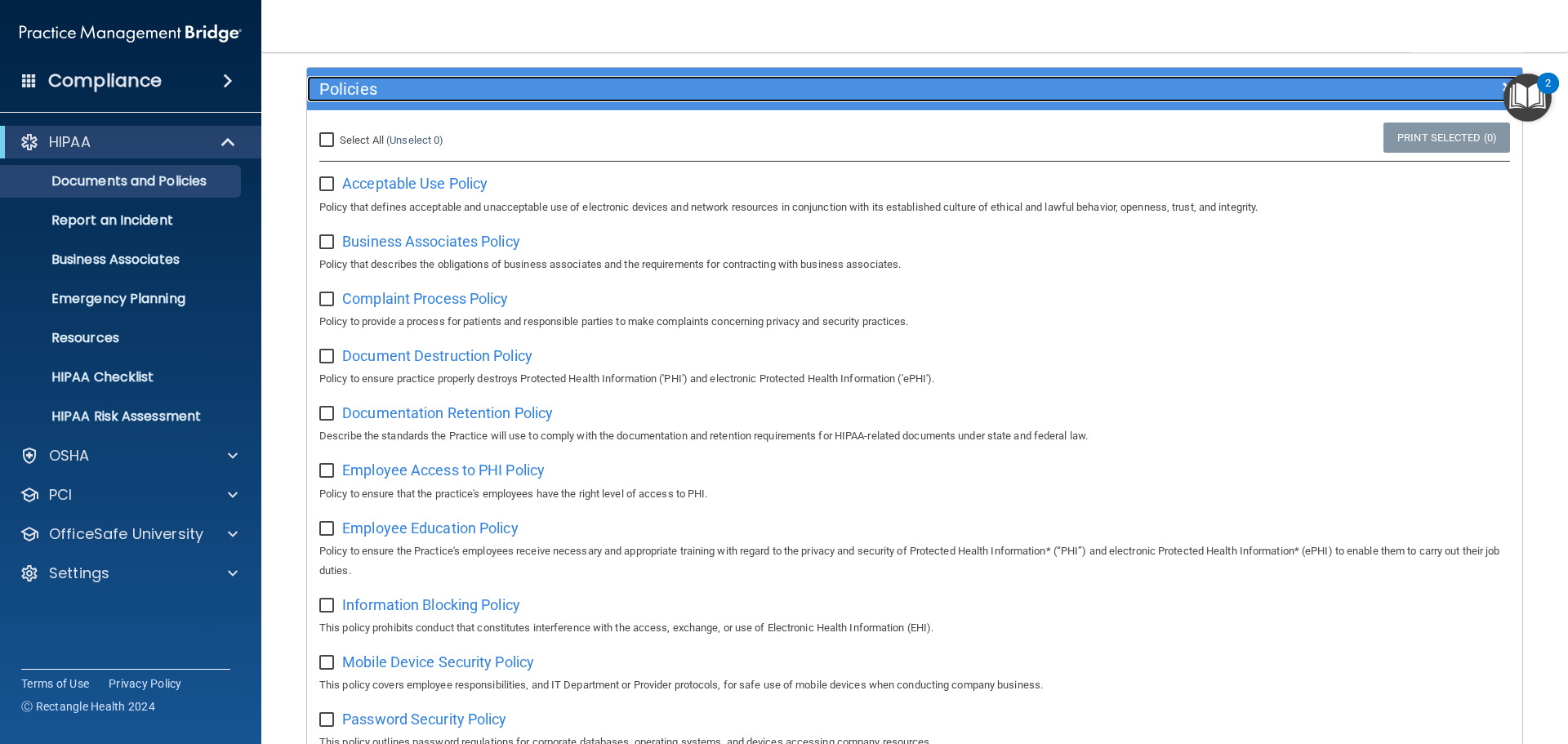
click at [612, 95] on h5 "Policies" at bounding box center [763, 89] width 887 height 18
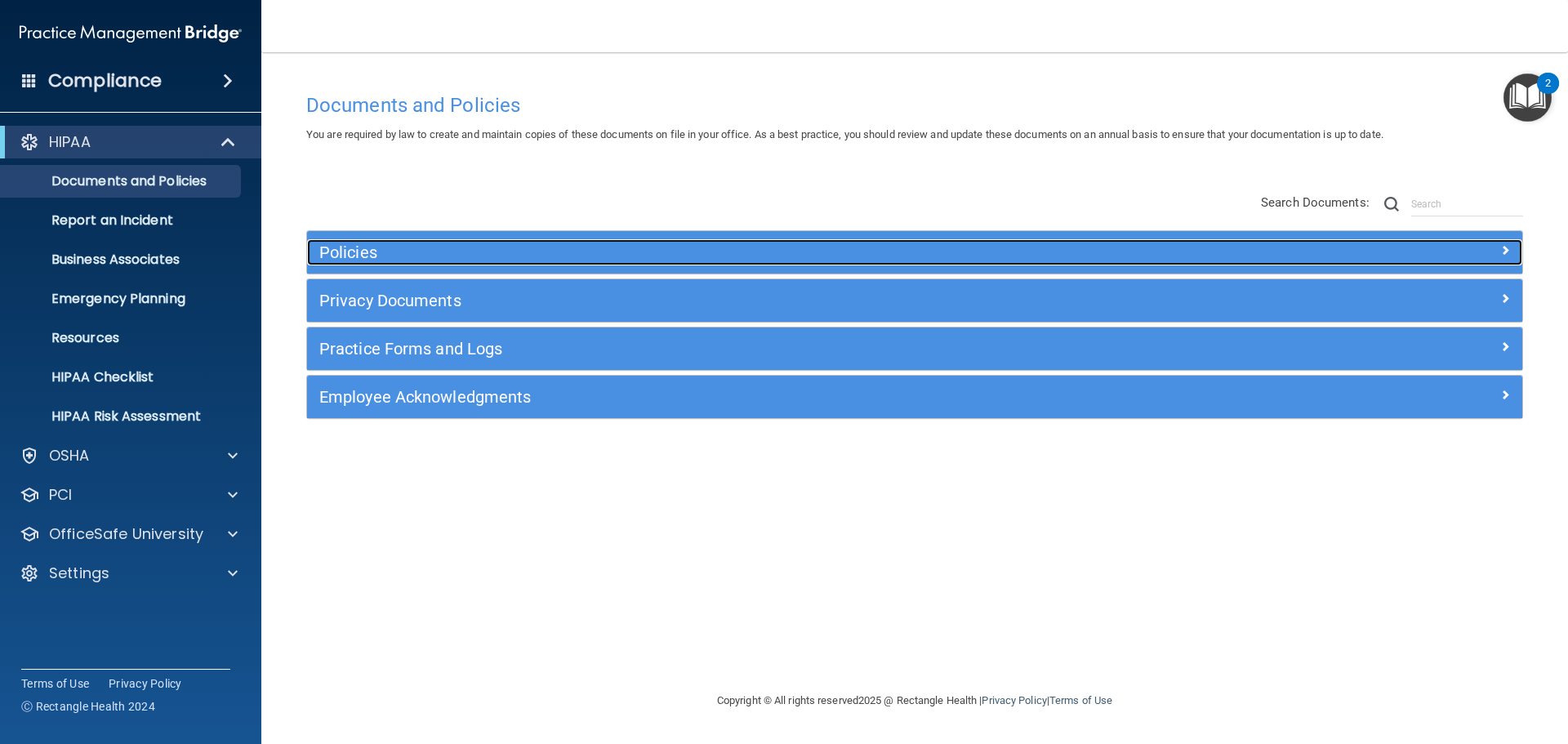
scroll to position [0, 0]
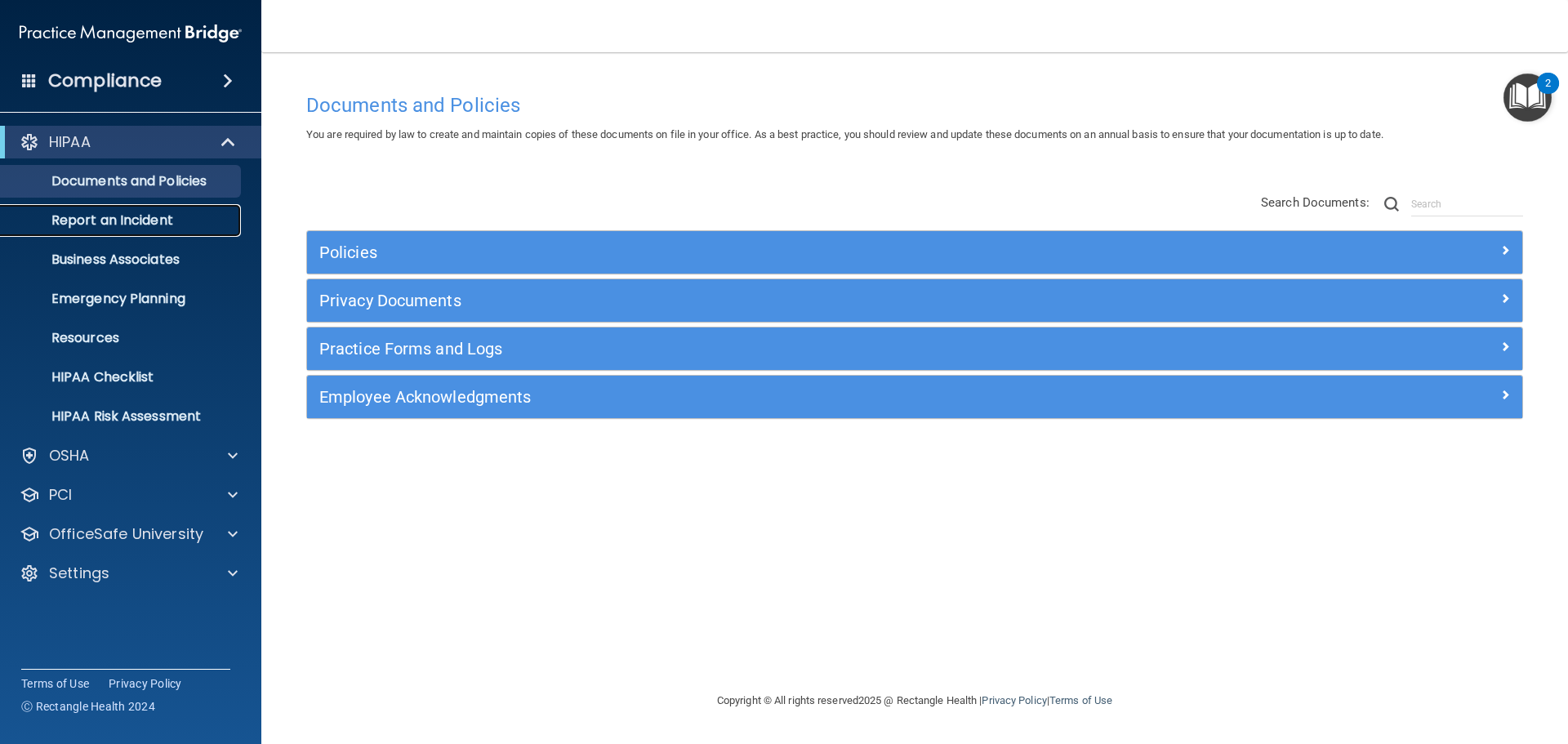
click at [146, 223] on p "Report an Incident" at bounding box center [122, 221] width 223 height 16
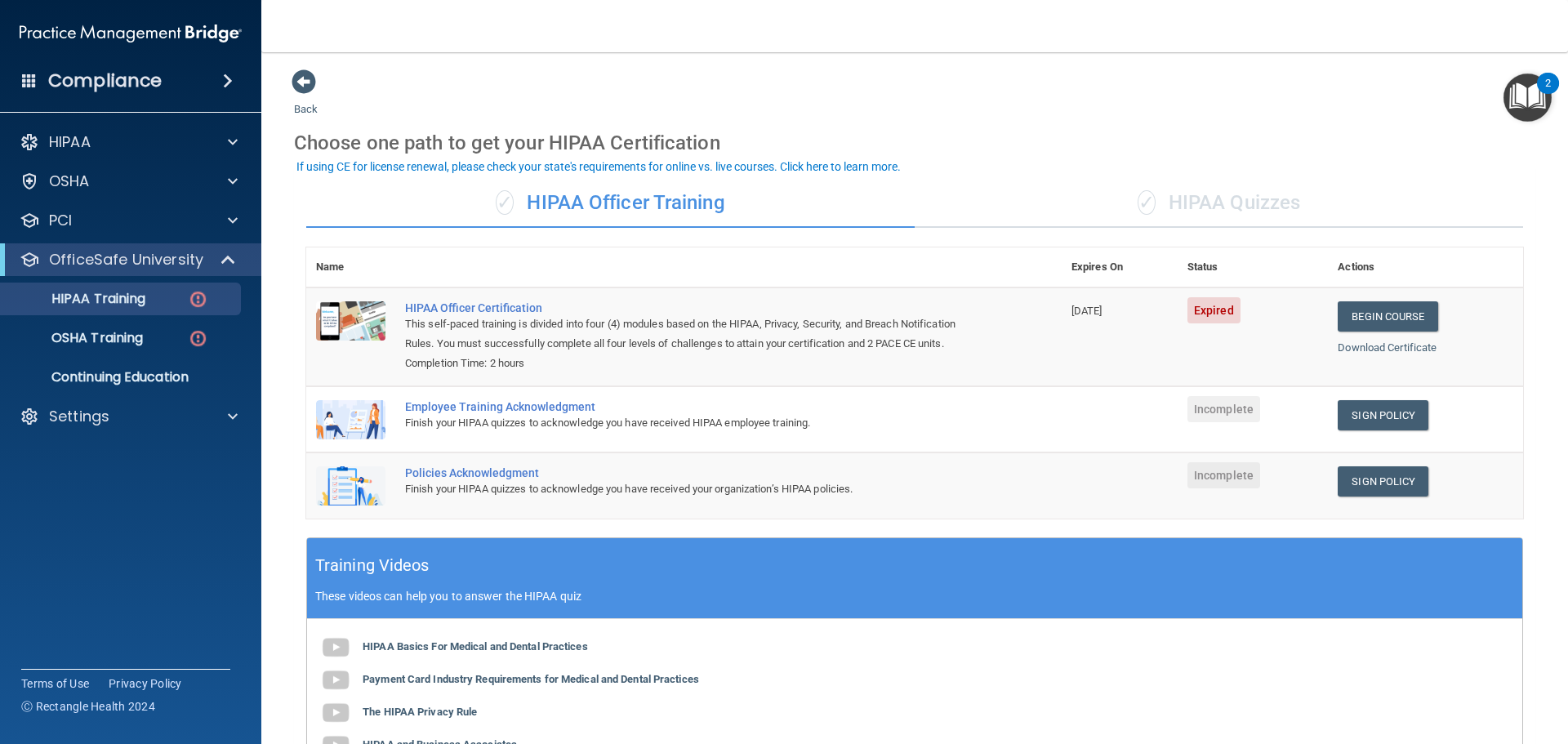
click at [1208, 226] on div "✓ HIPAA Quizzes" at bounding box center [1219, 203] width 609 height 49
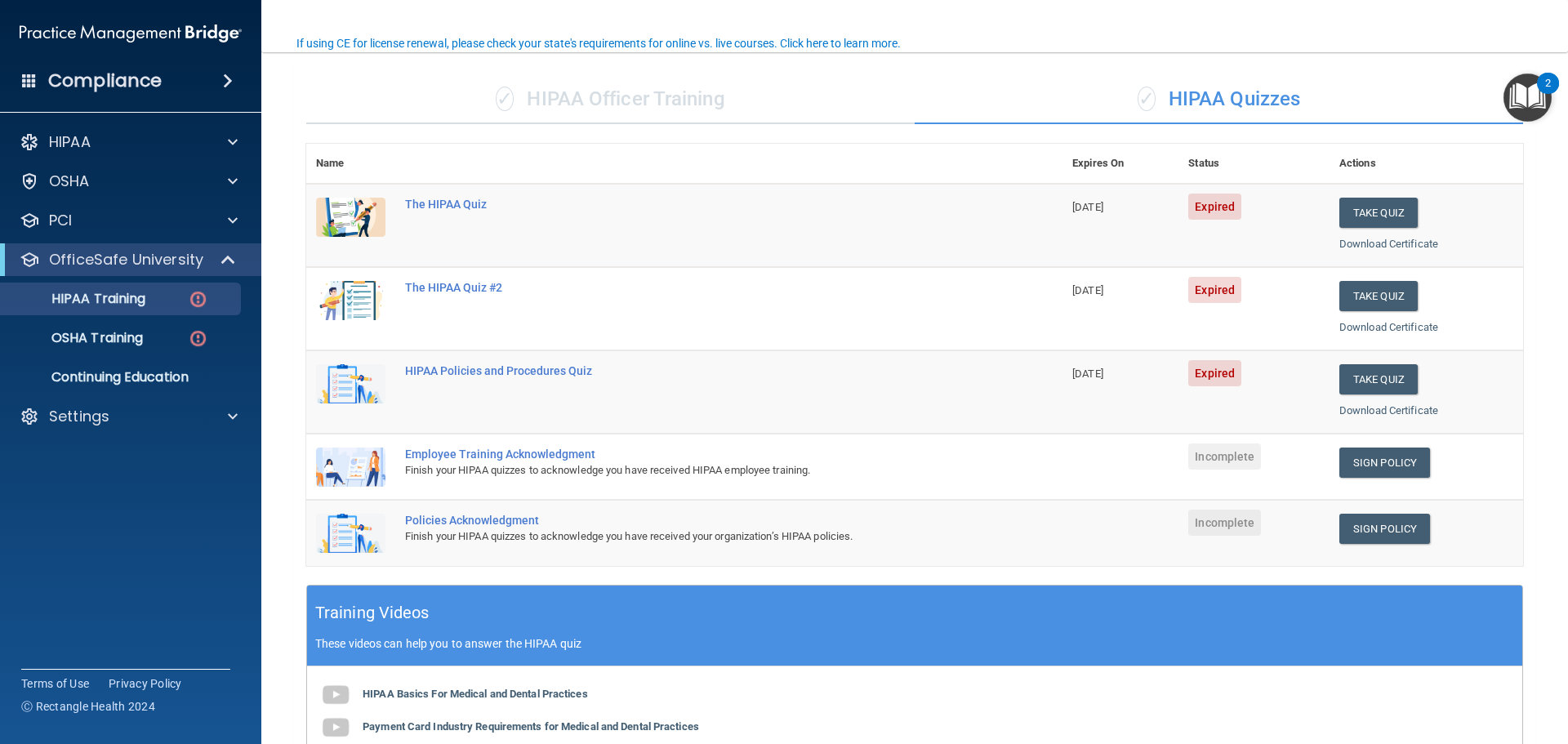
scroll to position [44, 0]
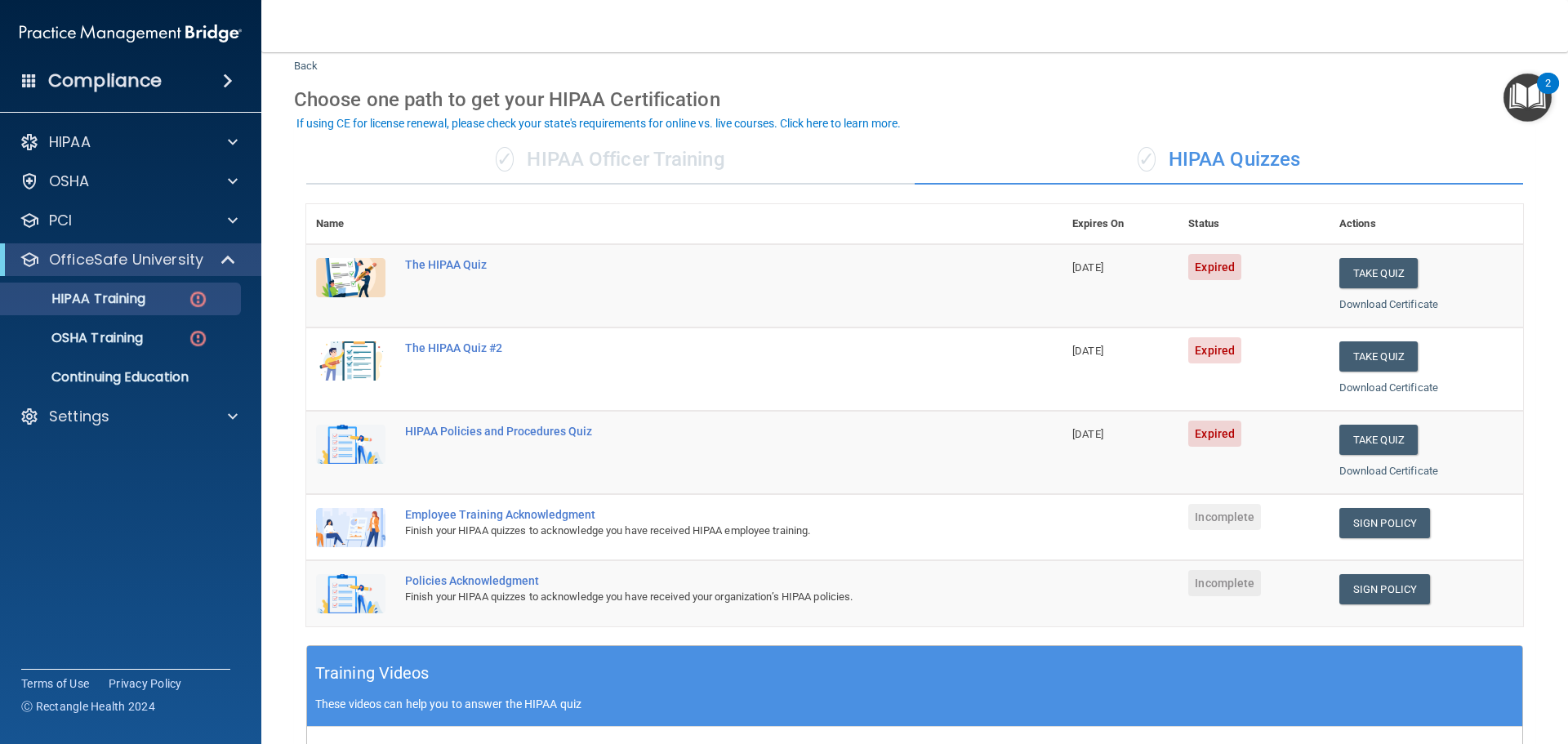
click at [667, 165] on div "✓ HIPAA Officer Training" at bounding box center [610, 160] width 609 height 49
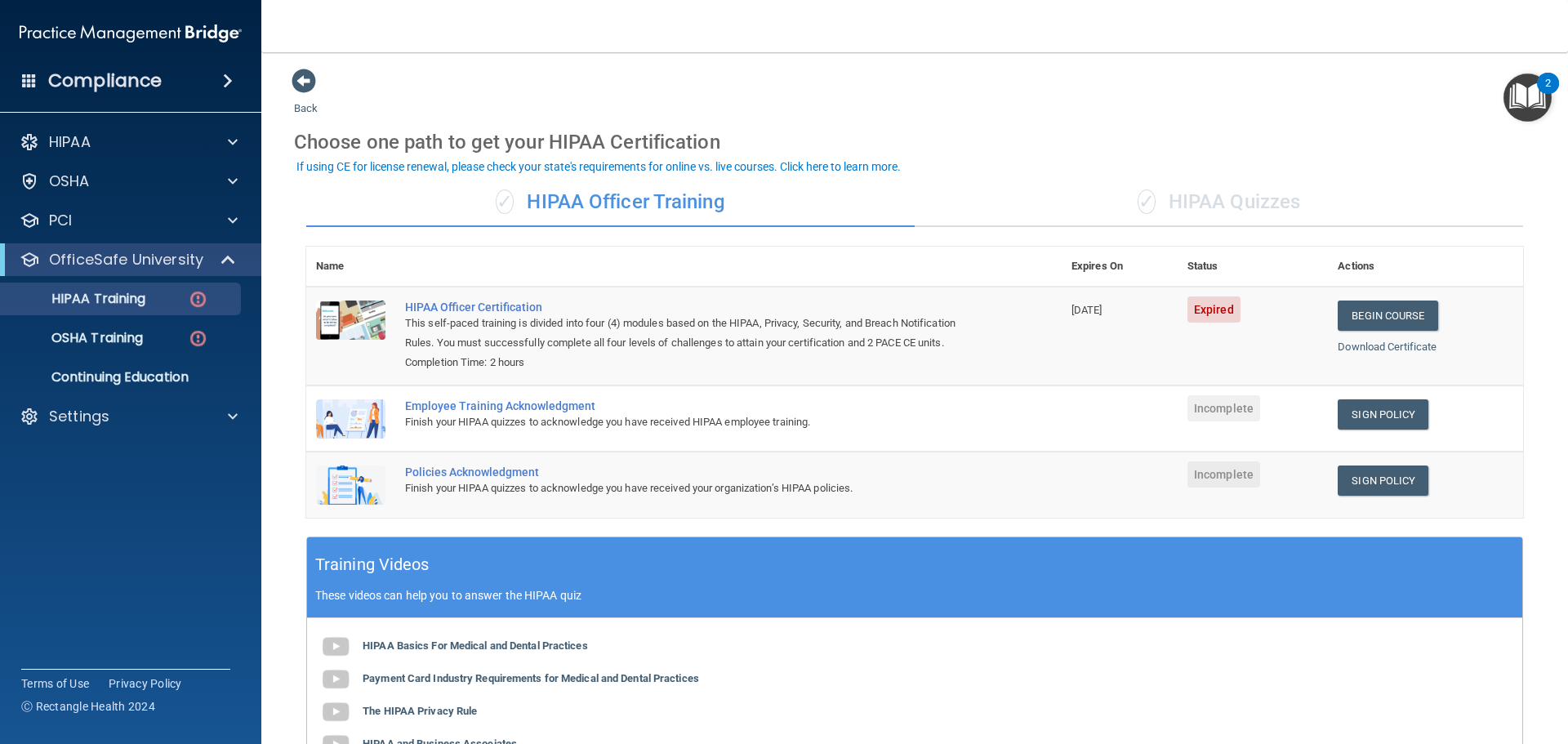
scroll to position [0, 0]
click at [1226, 202] on div "✓ HIPAA Quizzes" at bounding box center [1219, 203] width 609 height 49
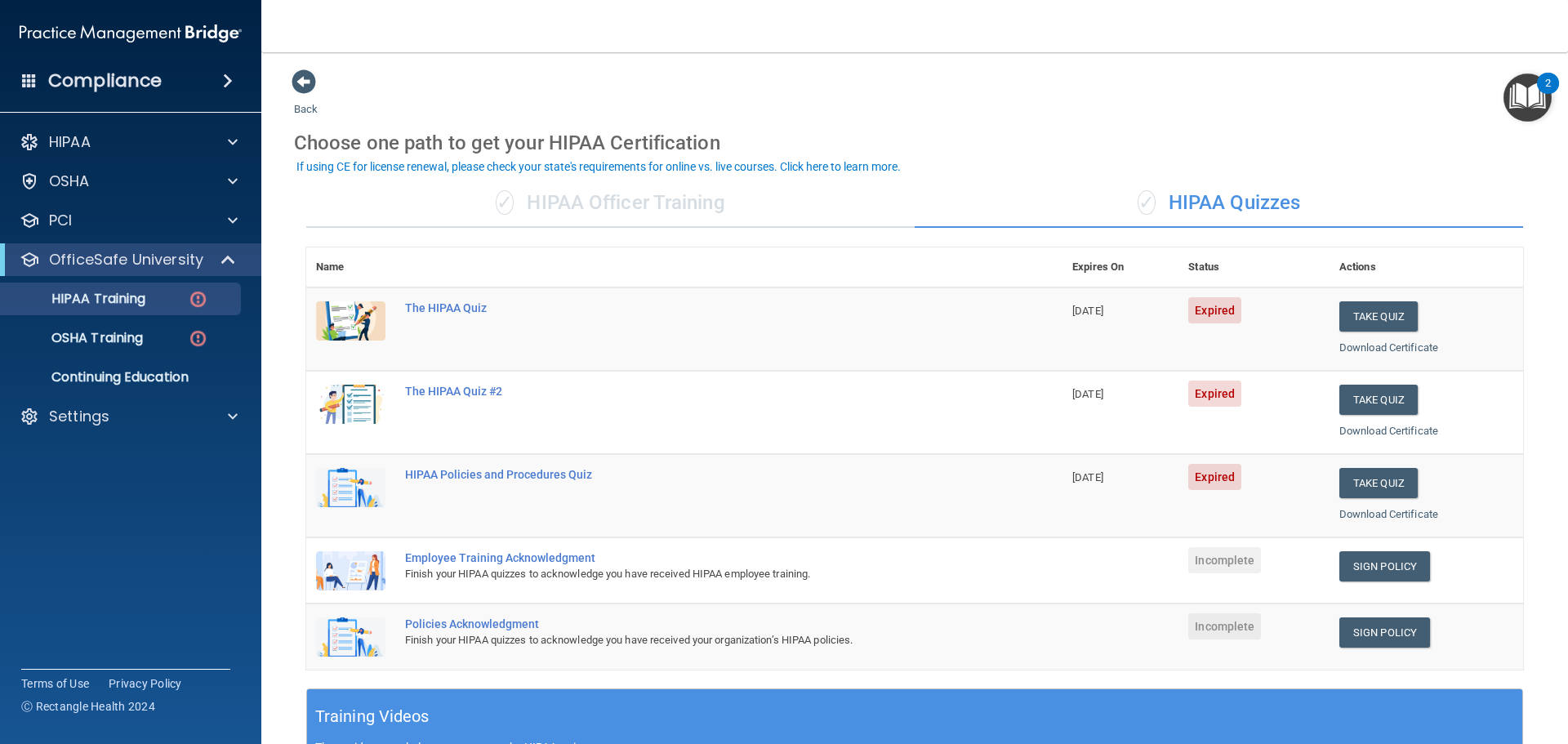
click at [609, 206] on div "✓ HIPAA Officer Training" at bounding box center [610, 203] width 609 height 49
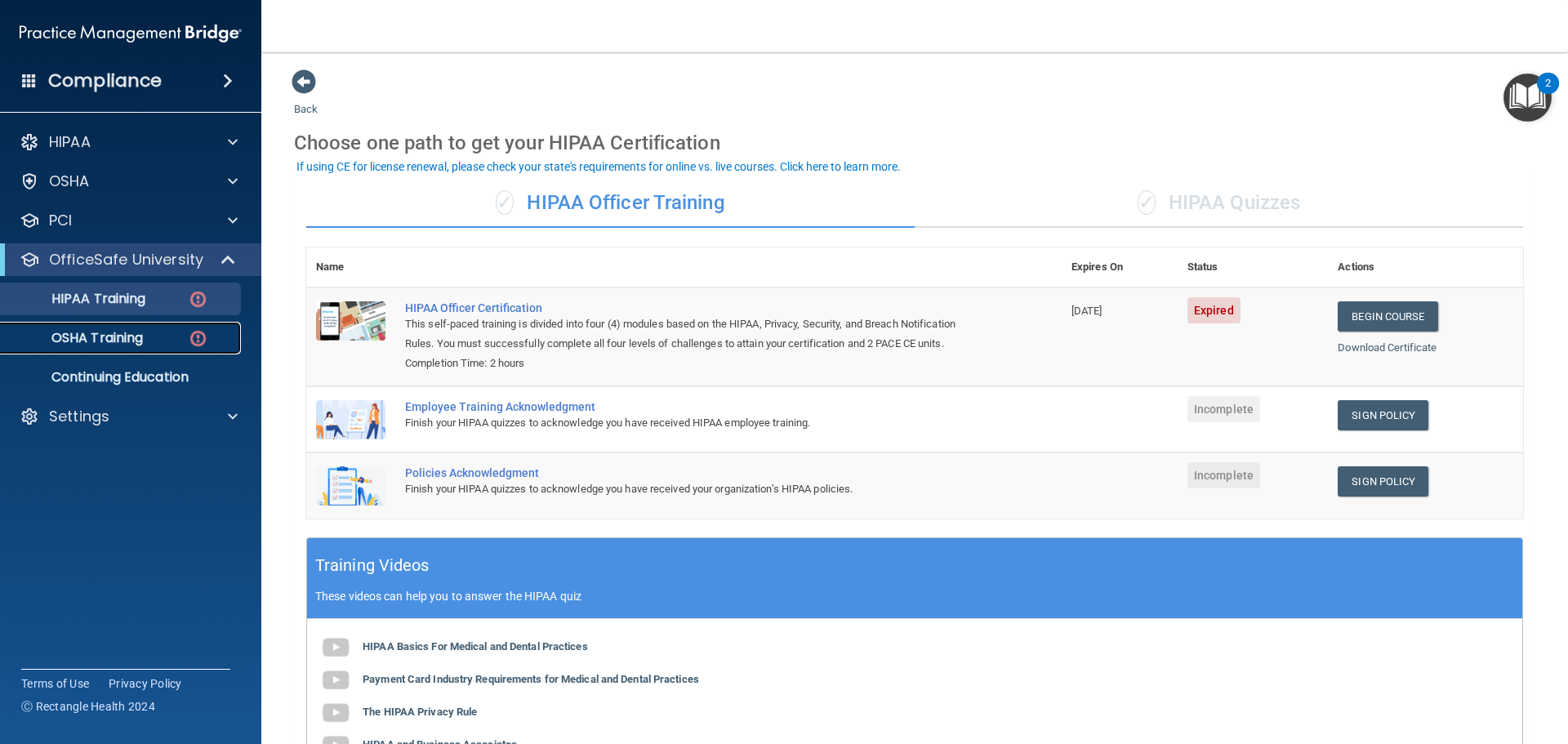
click at [209, 341] on div "OSHA Training" at bounding box center [122, 338] width 223 height 16
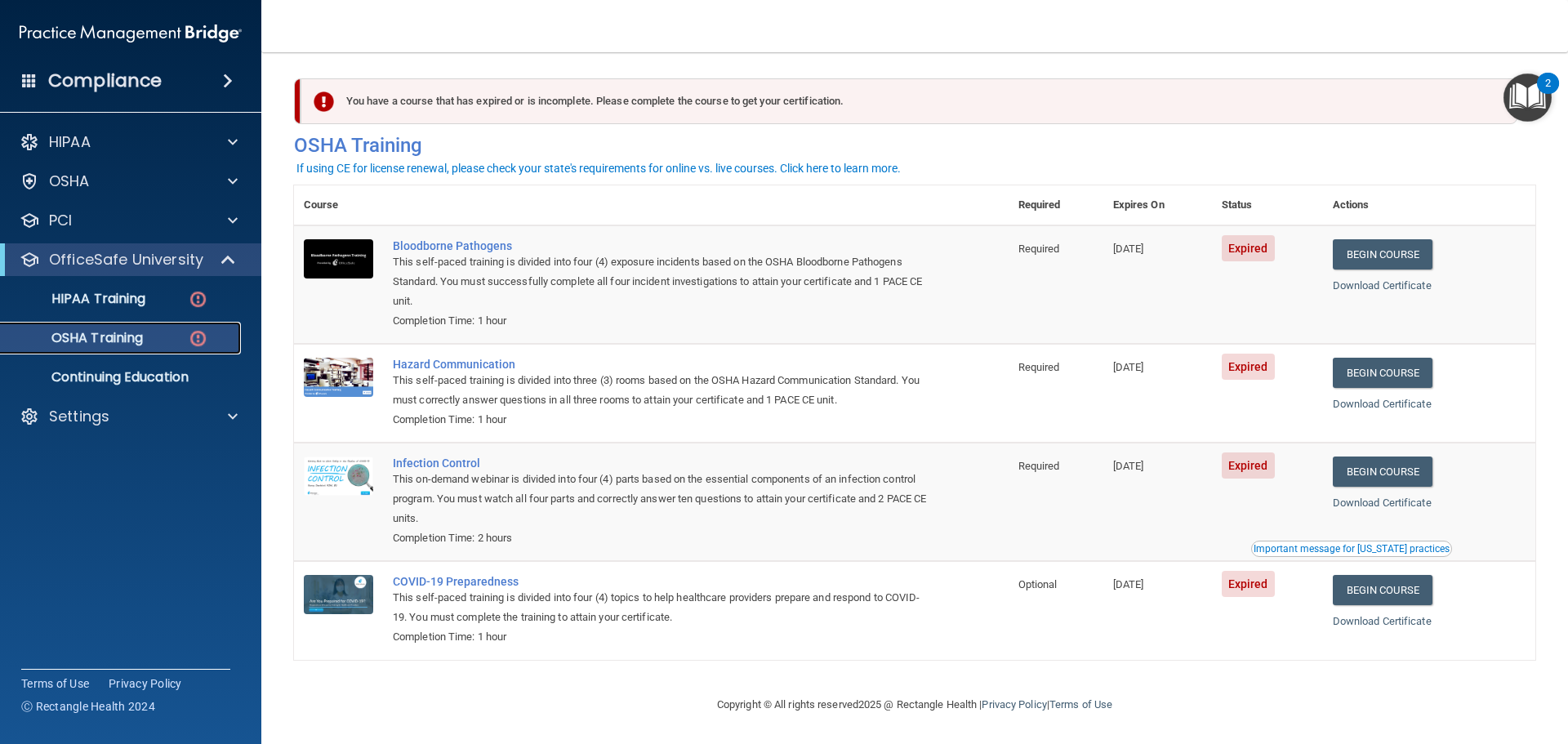
scroll to position [7, 0]
click at [183, 268] on p "OfficeSafe University" at bounding box center [126, 260] width 154 height 20
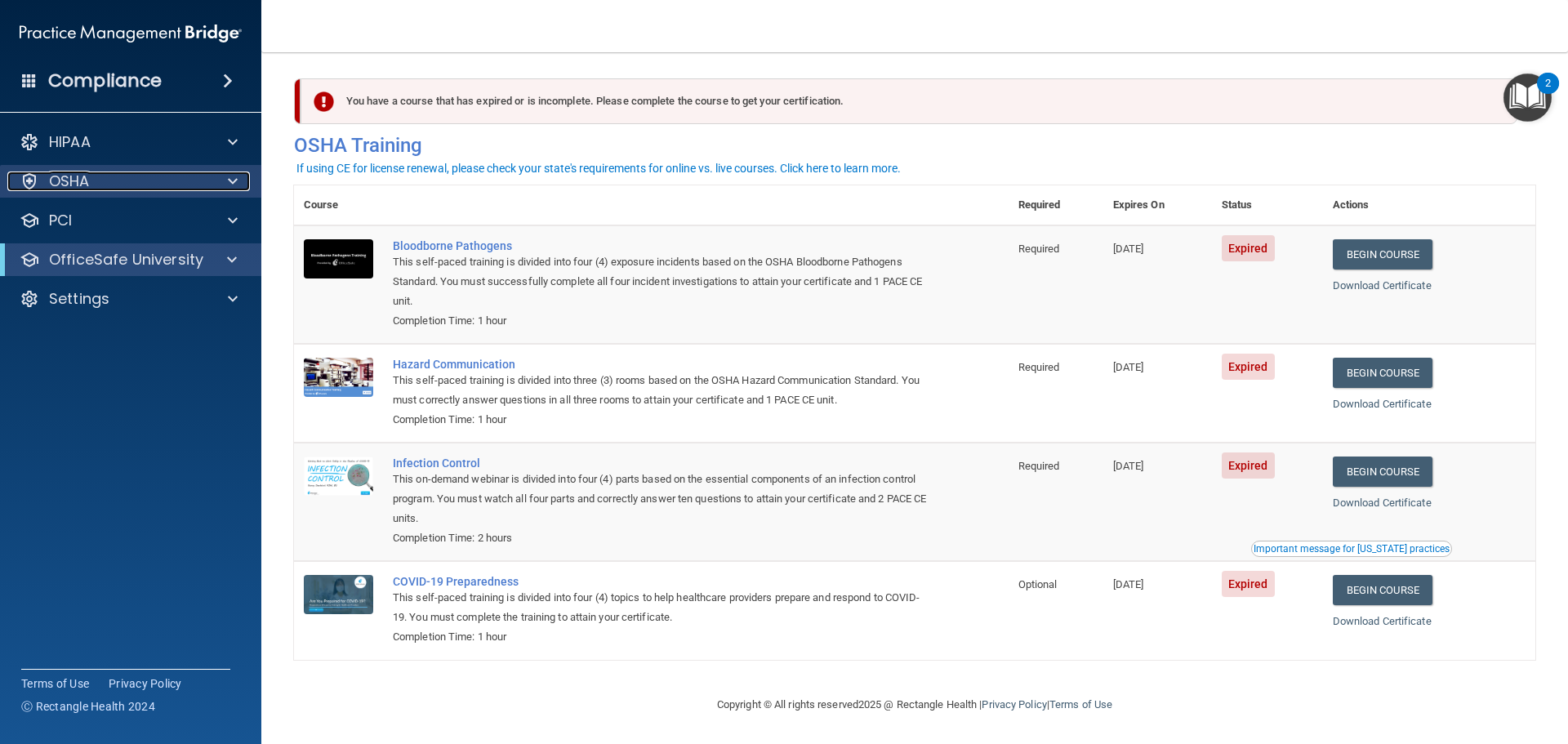
click at [213, 187] on div at bounding box center [230, 182] width 41 height 20
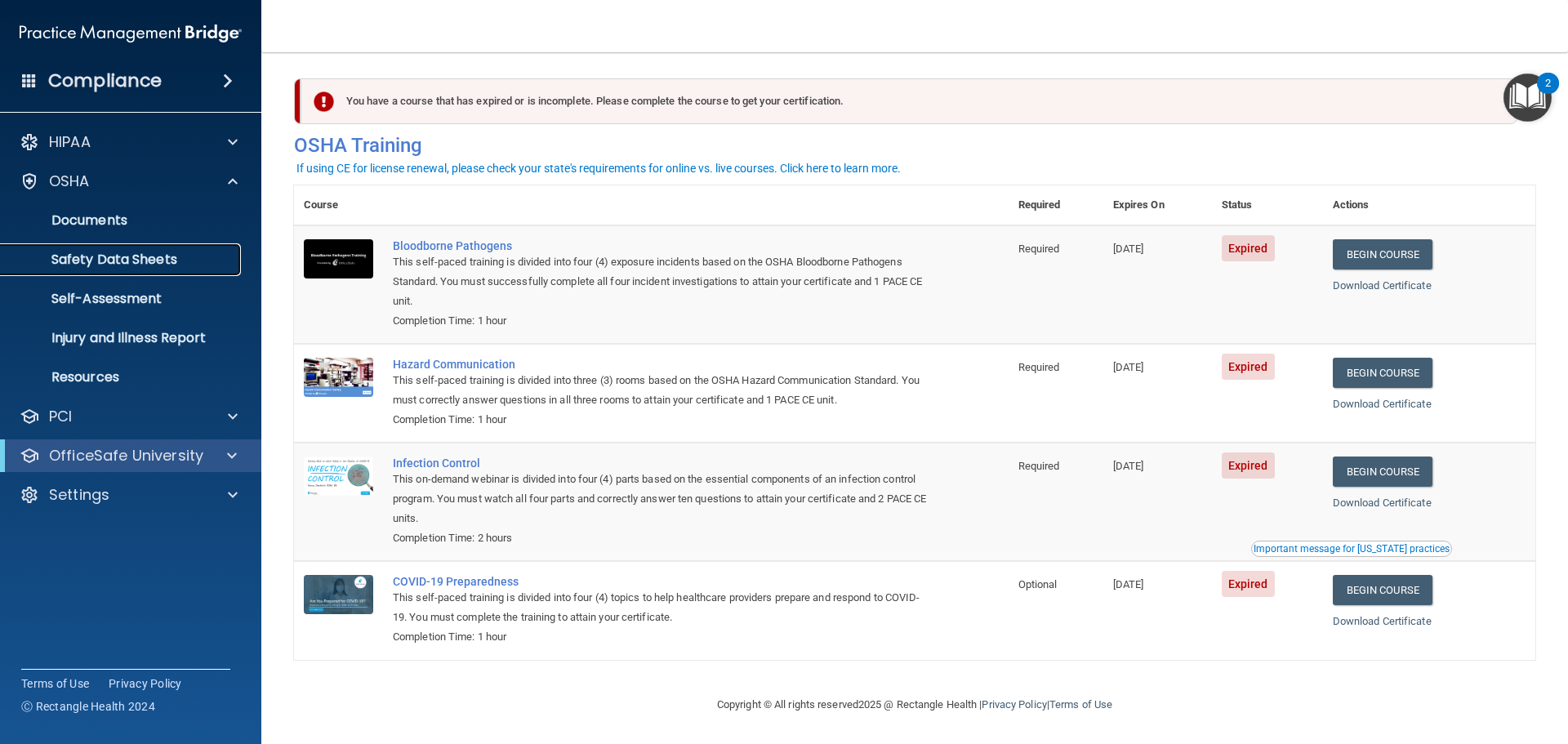
click at [184, 249] on link "Safety Data Sheets" at bounding box center [112, 260] width 257 height 33
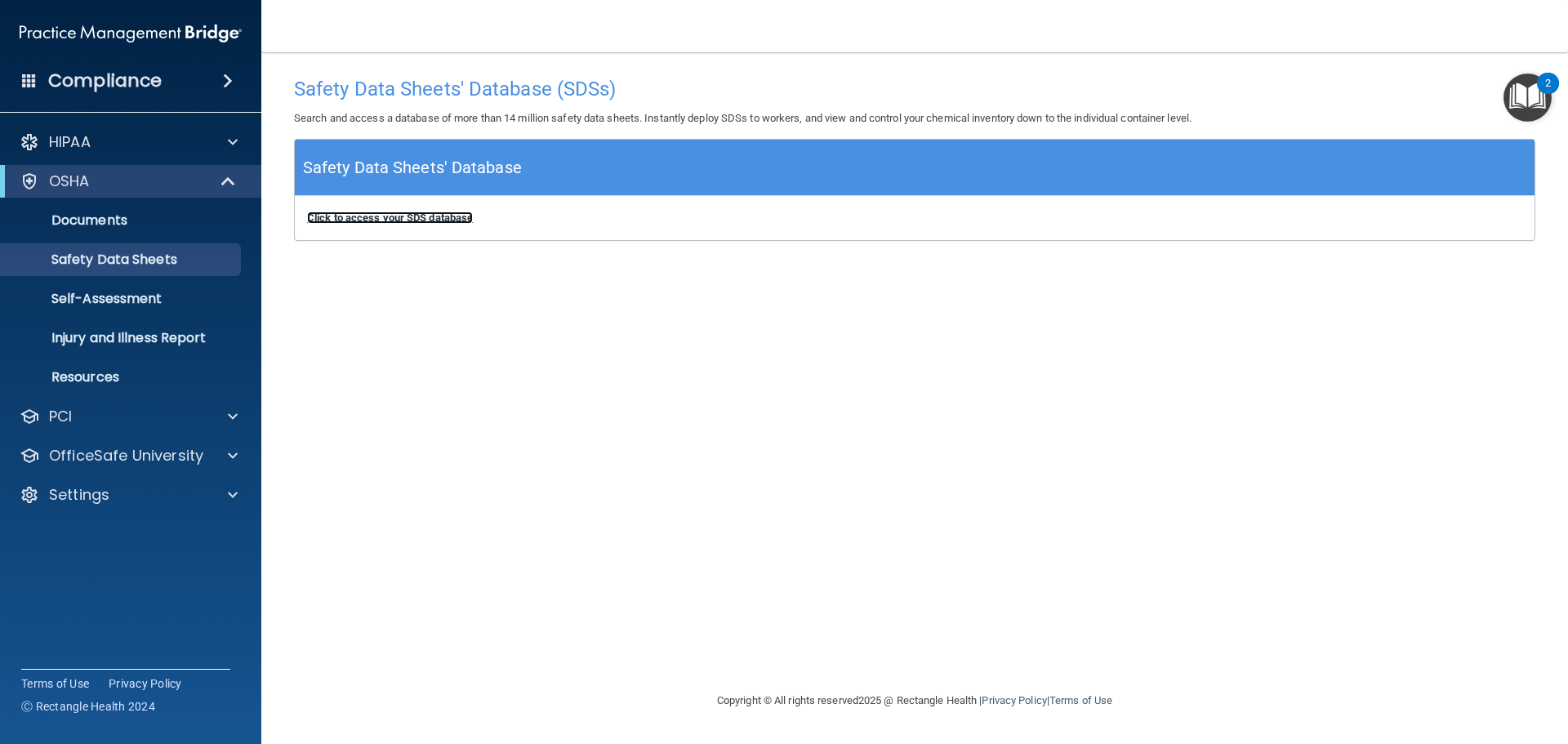
click at [400, 215] on b "Click to access your SDS database" at bounding box center [390, 217] width 166 height 12
click at [185, 336] on p "Injury and Illness Report" at bounding box center [122, 338] width 223 height 16
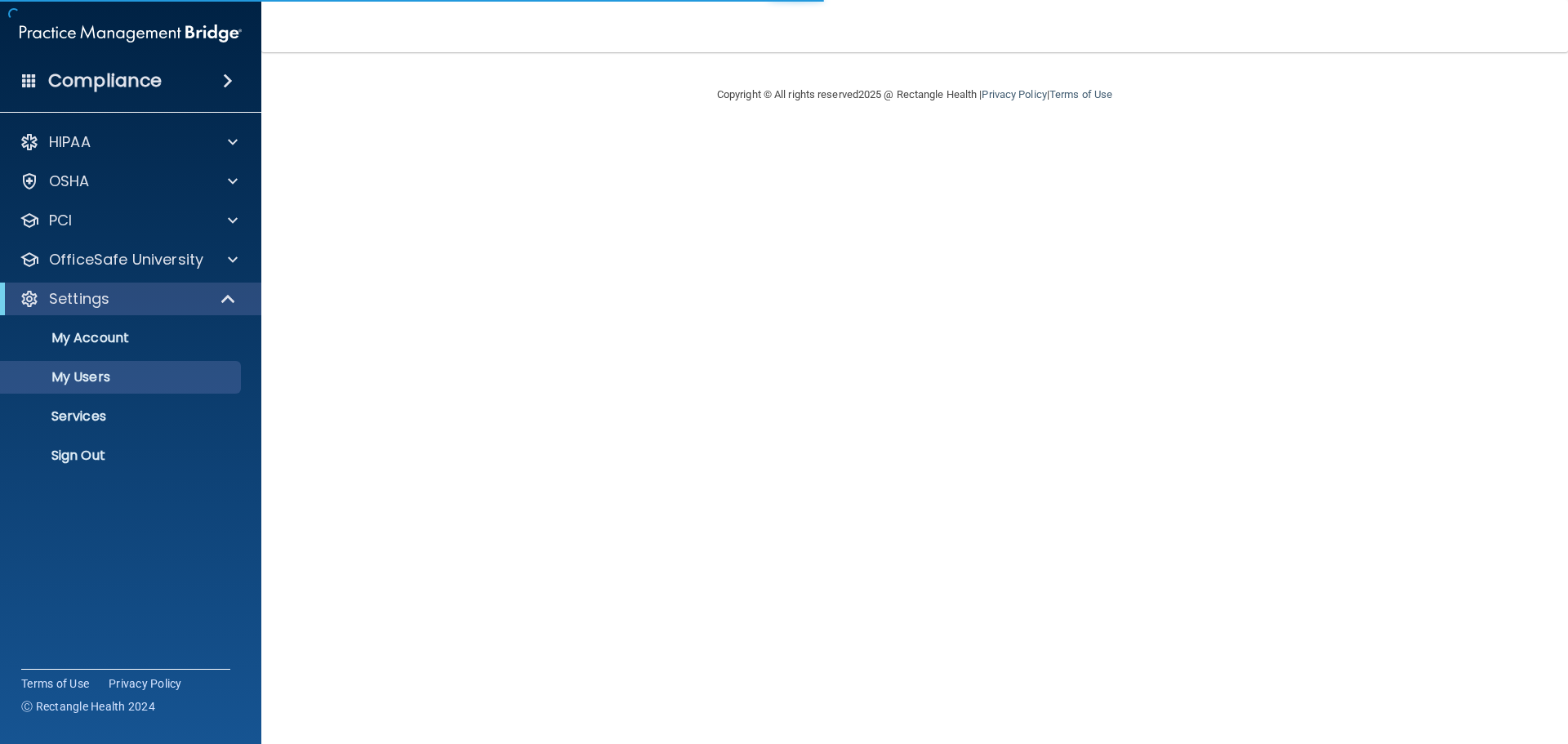
select select "20"
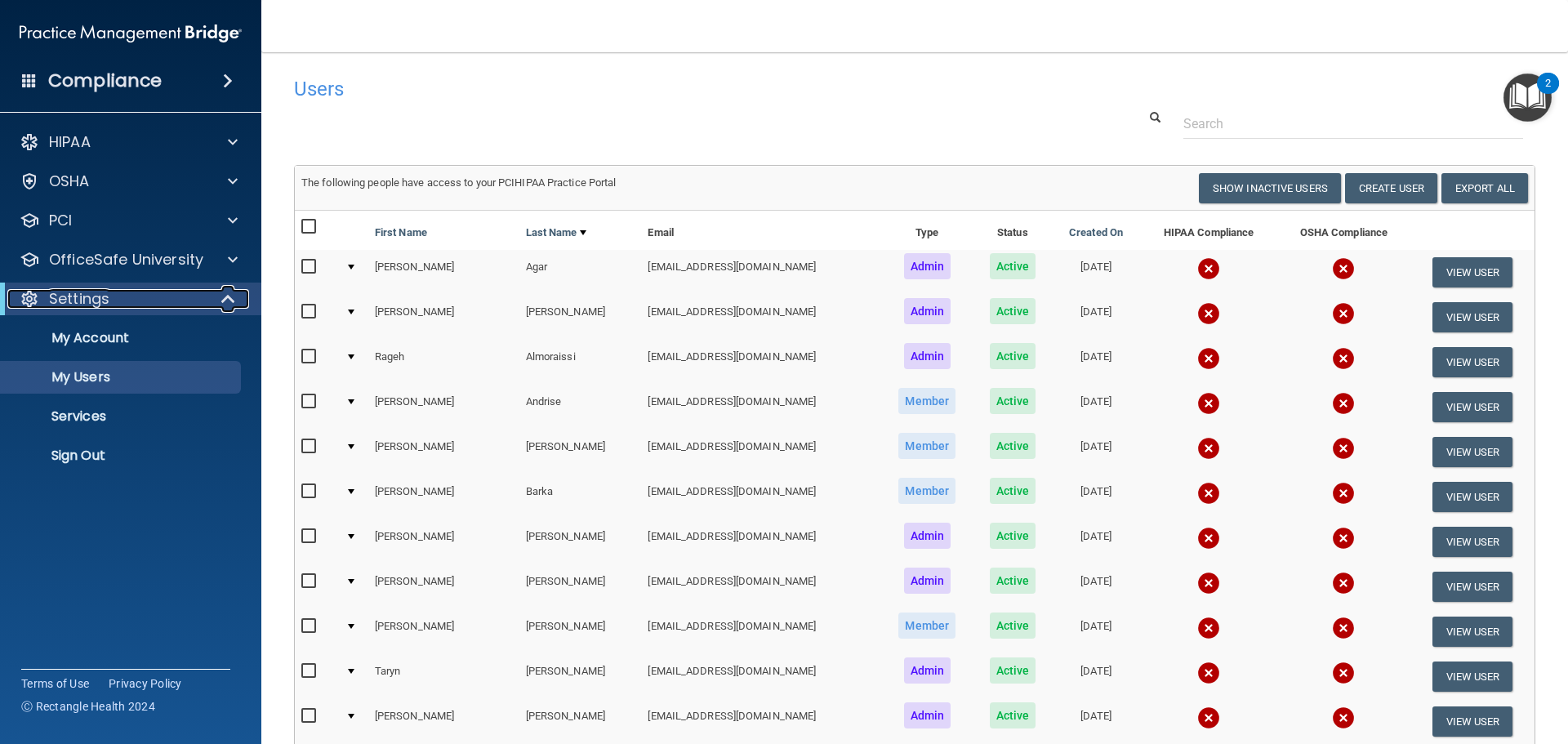
click at [172, 301] on div "Settings" at bounding box center [108, 299] width 202 height 20
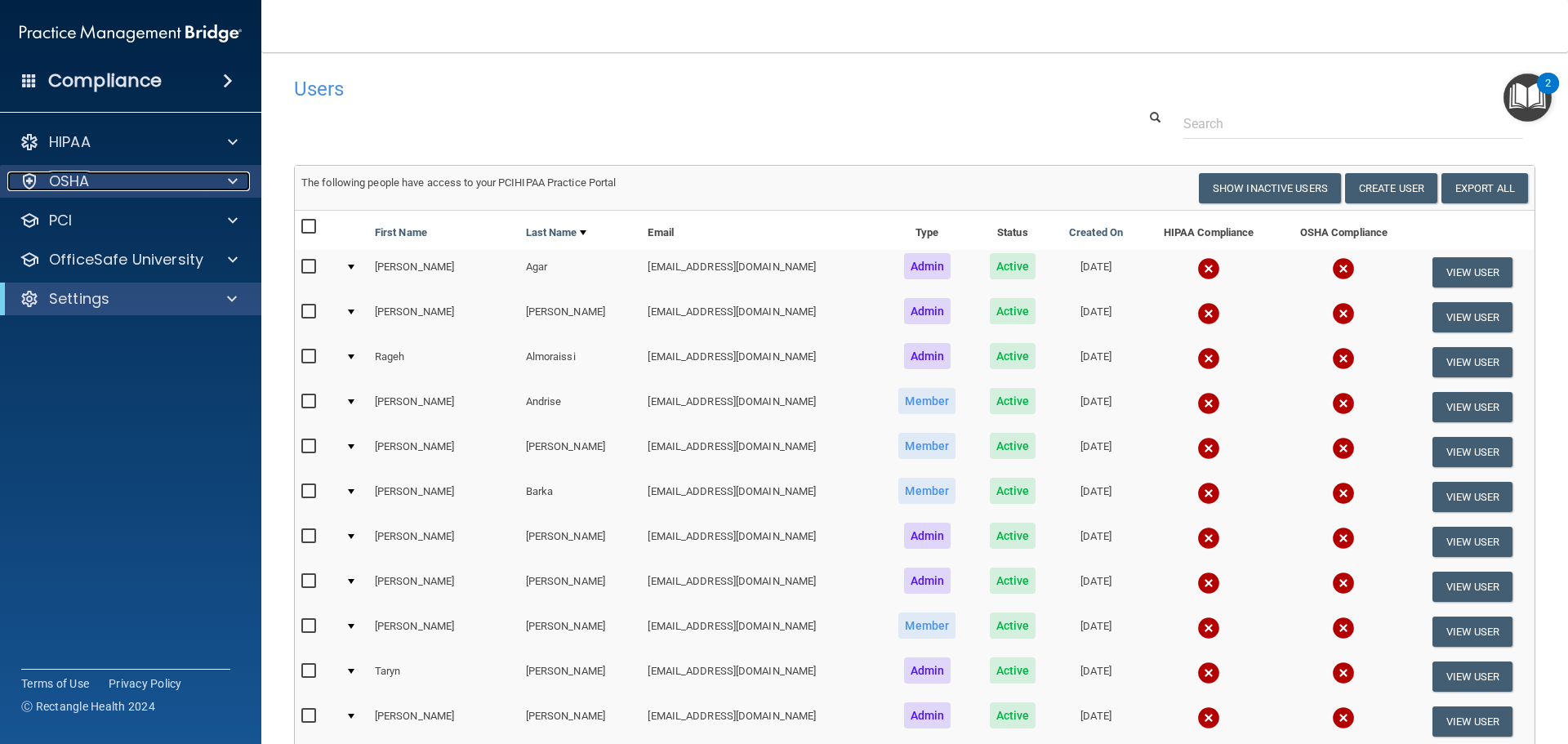
click at [194, 190] on div "OSHA" at bounding box center [108, 182] width 203 height 20
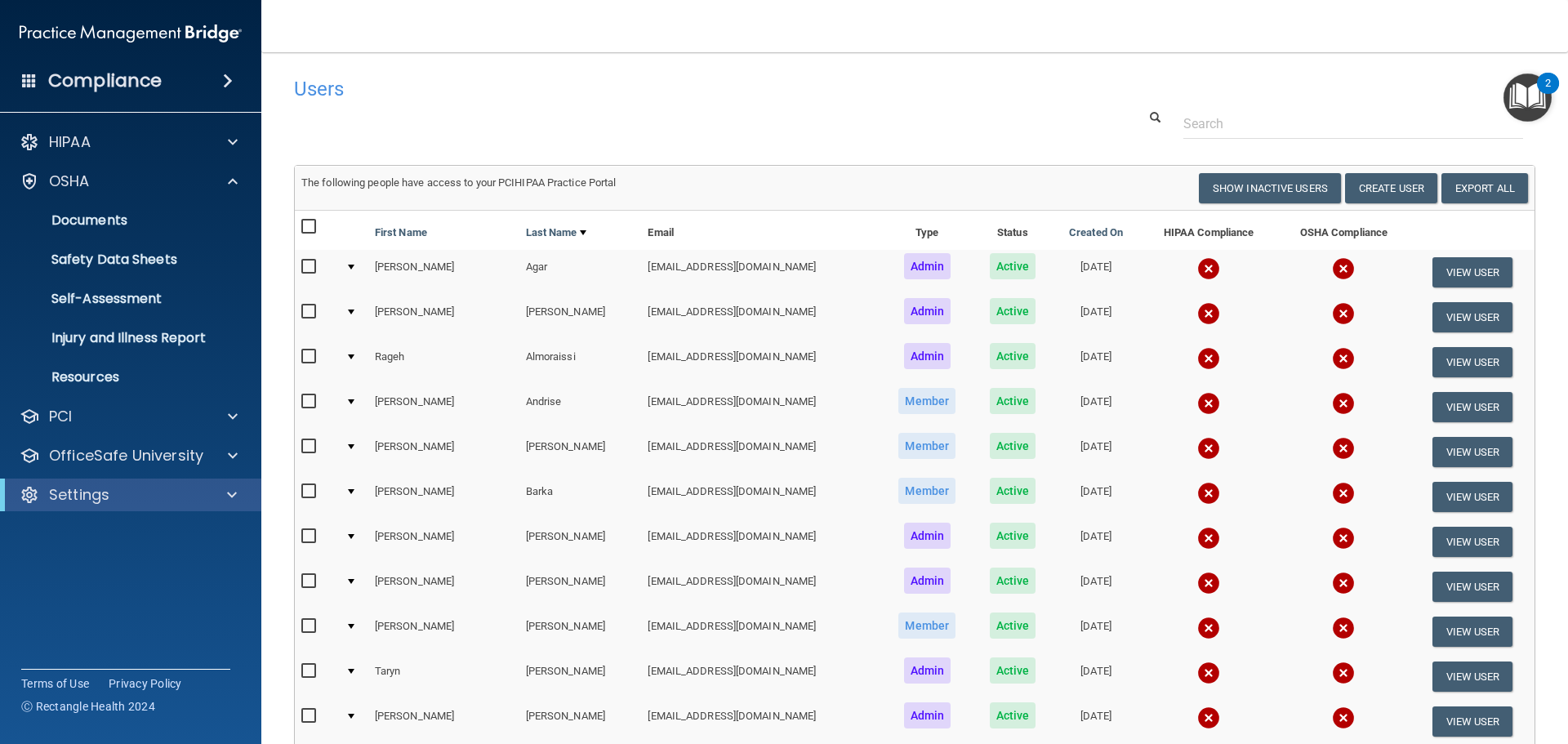
click at [581, 83] on h4 "Users" at bounding box center [651, 88] width 714 height 21
